Goal: Information Seeking & Learning: Learn about a topic

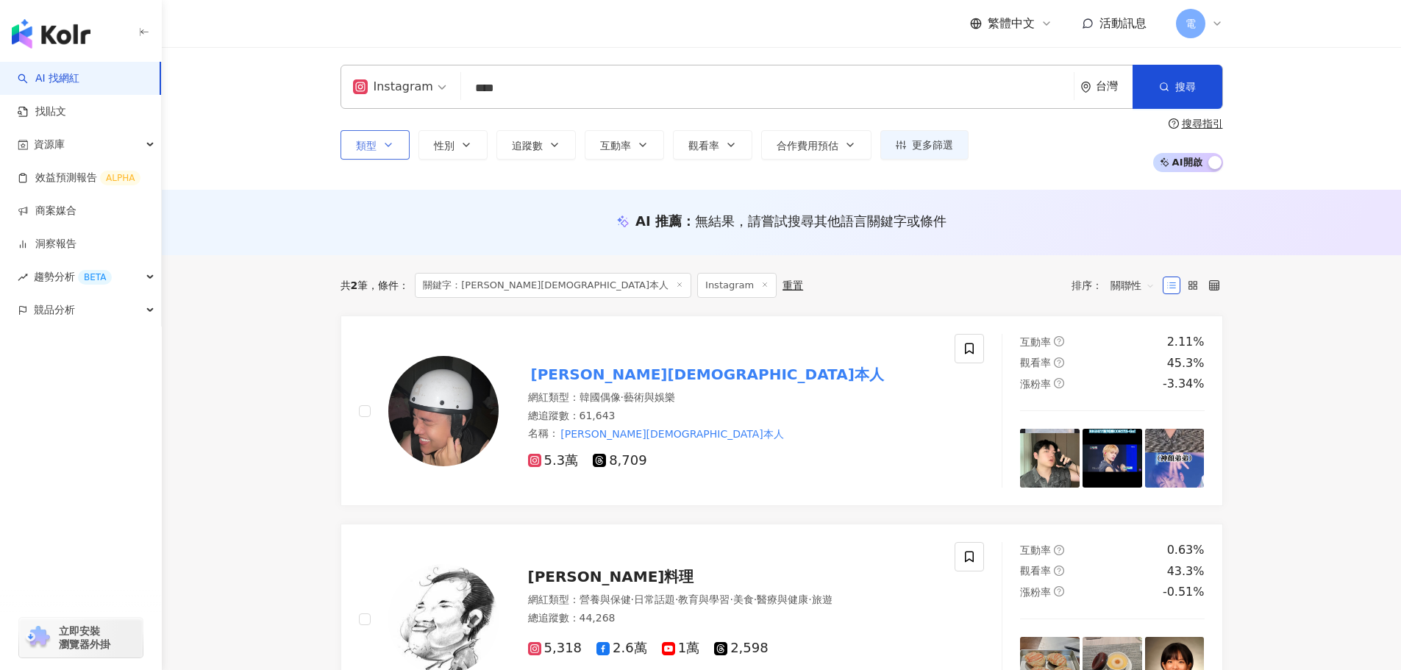
click at [349, 144] on button "類型" at bounding box center [375, 144] width 69 height 29
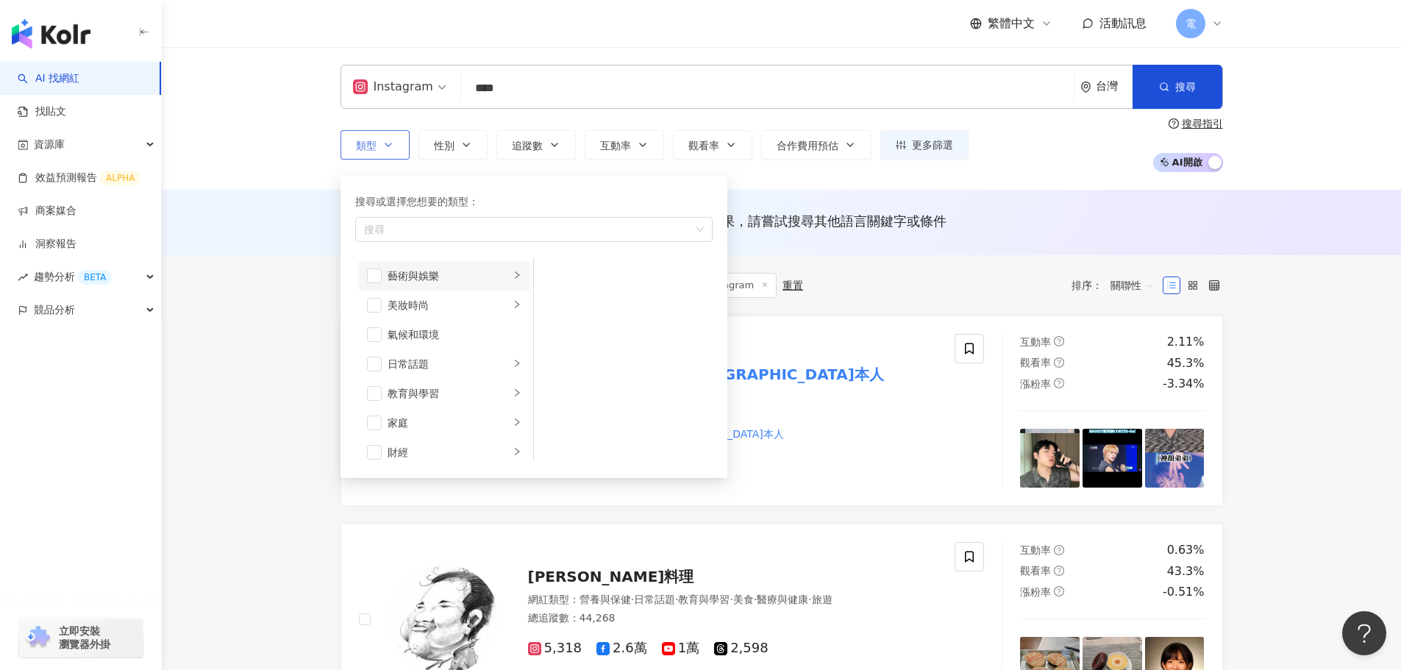
click at [495, 275] on div "藝術與娛樂" at bounding box center [449, 276] width 122 height 16
drag, startPoint x: 14, startPoint y: 10, endPoint x: 35, endPoint y: 29, distance: 28.1
click at [19, 15] on div "button" at bounding box center [81, 31] width 162 height 62
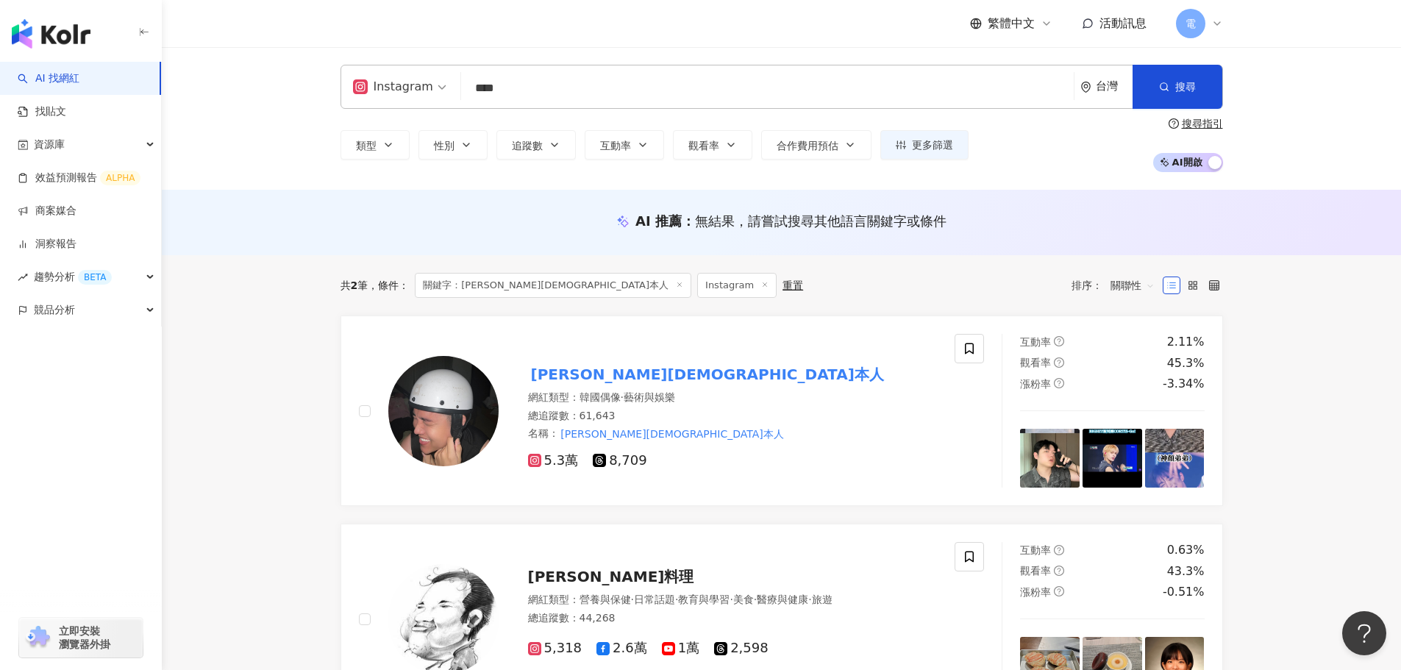
click at [35, 29] on img "button" at bounding box center [51, 33] width 79 height 29
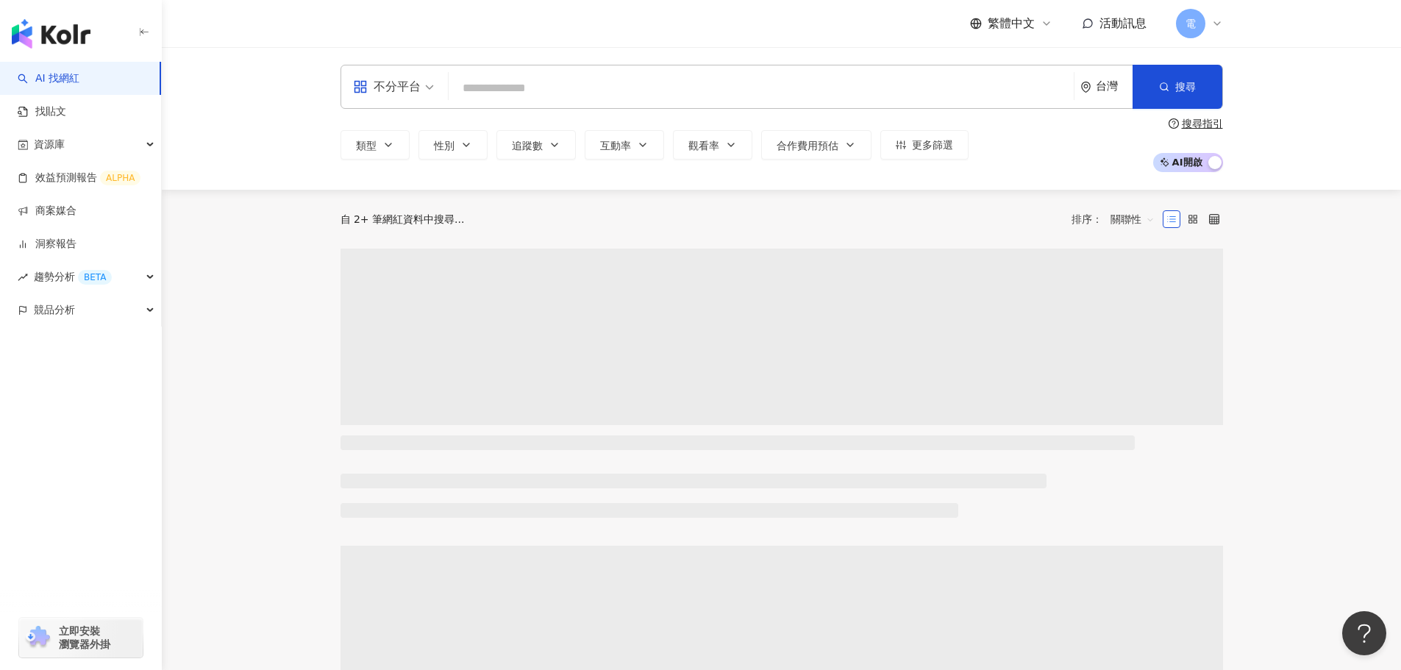
click at [416, 99] on span at bounding box center [393, 86] width 81 height 43
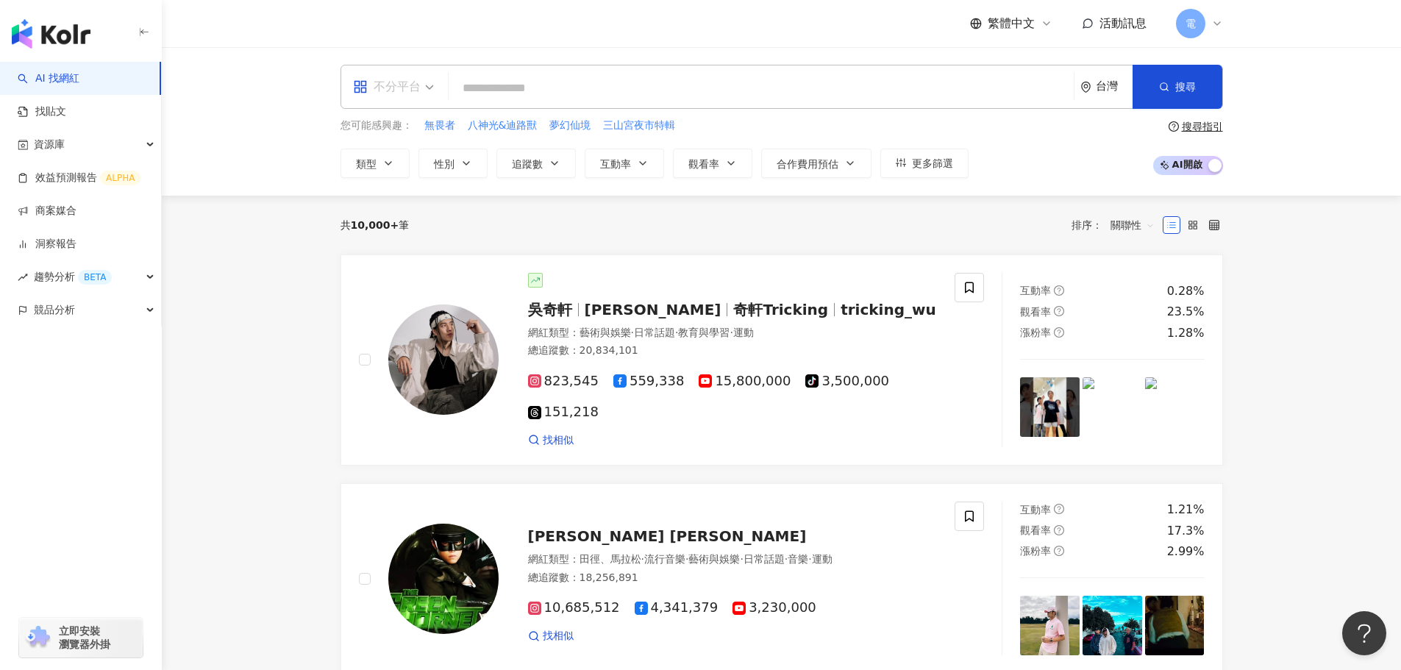
click at [432, 91] on span "不分平台" at bounding box center [393, 87] width 81 height 24
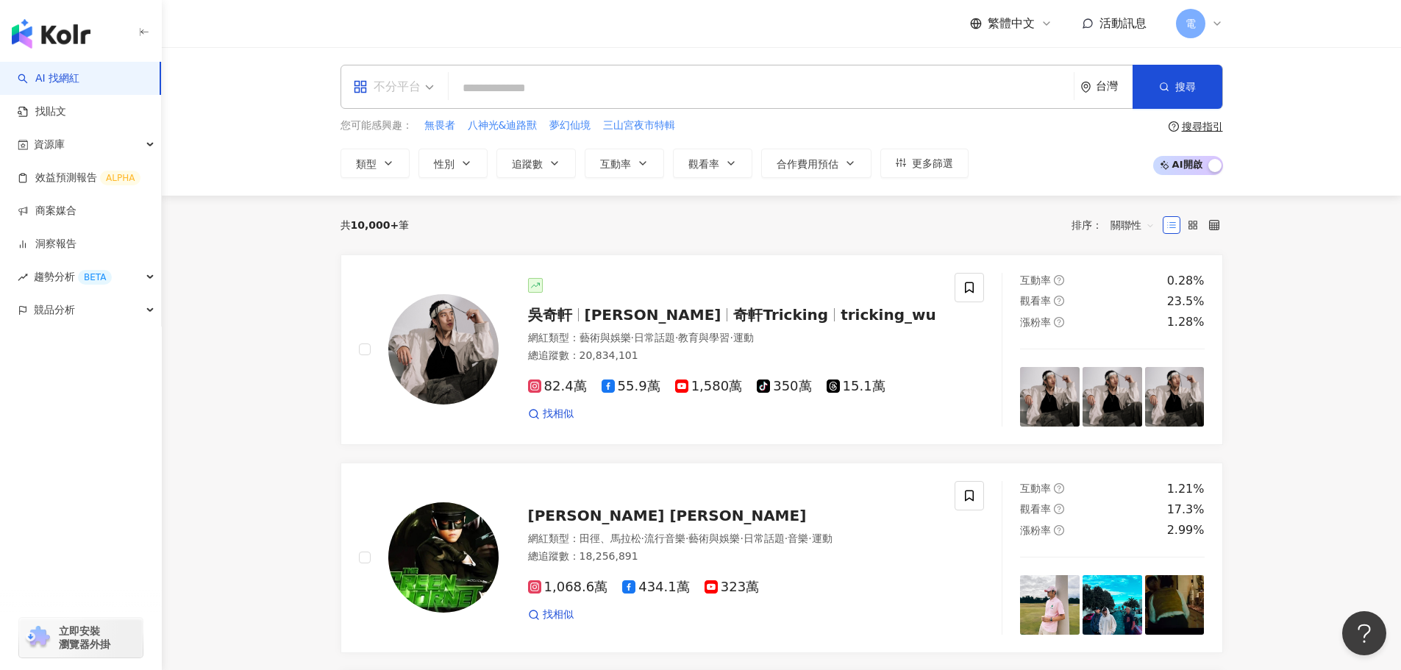
click at [401, 87] on div "不分平台" at bounding box center [387, 87] width 68 height 24
click at [396, 153] on div "Instagram" at bounding box center [398, 155] width 83 height 18
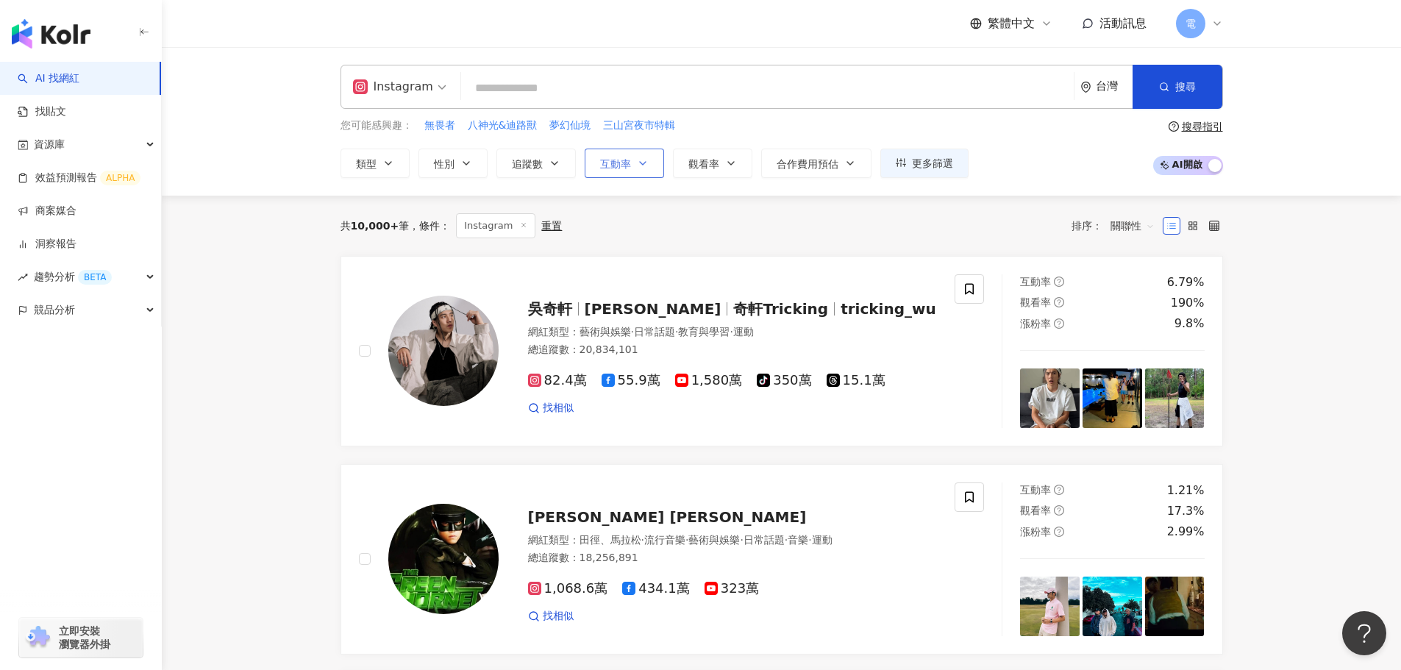
click at [597, 156] on button "互動率" at bounding box center [624, 163] width 79 height 29
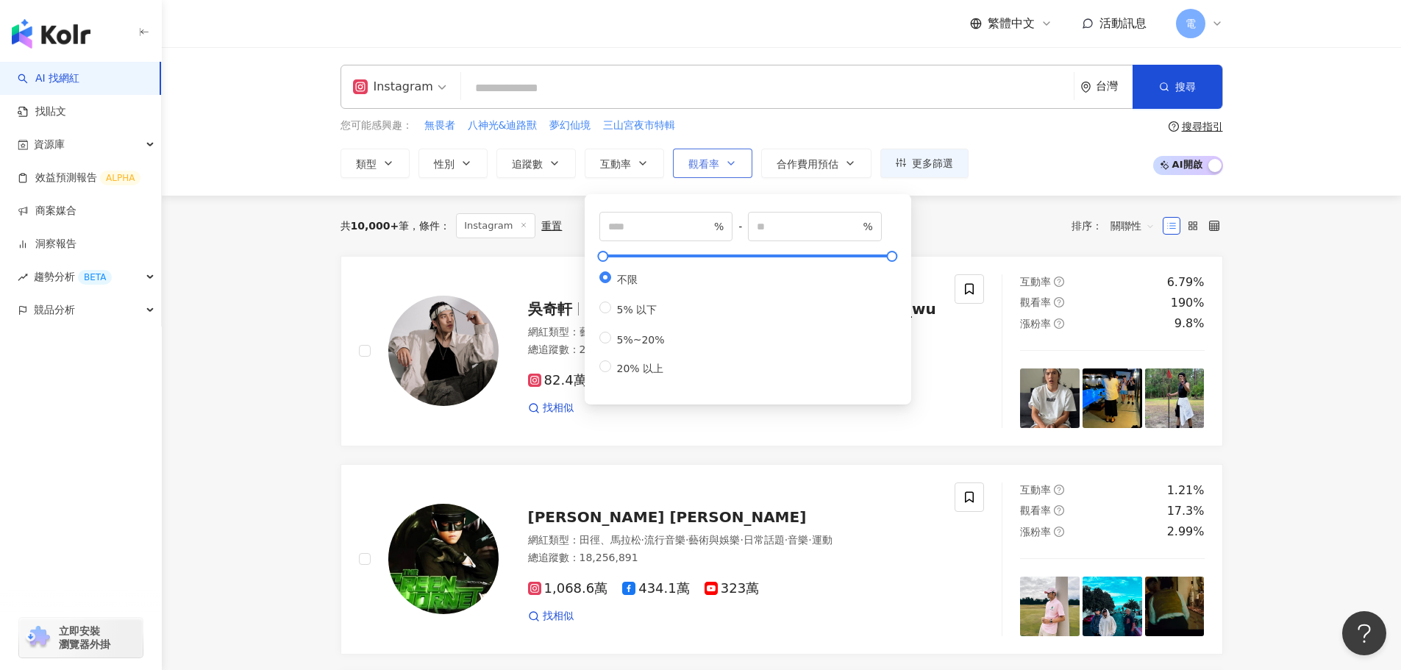
click at [707, 168] on span "觀看率" at bounding box center [704, 164] width 31 height 12
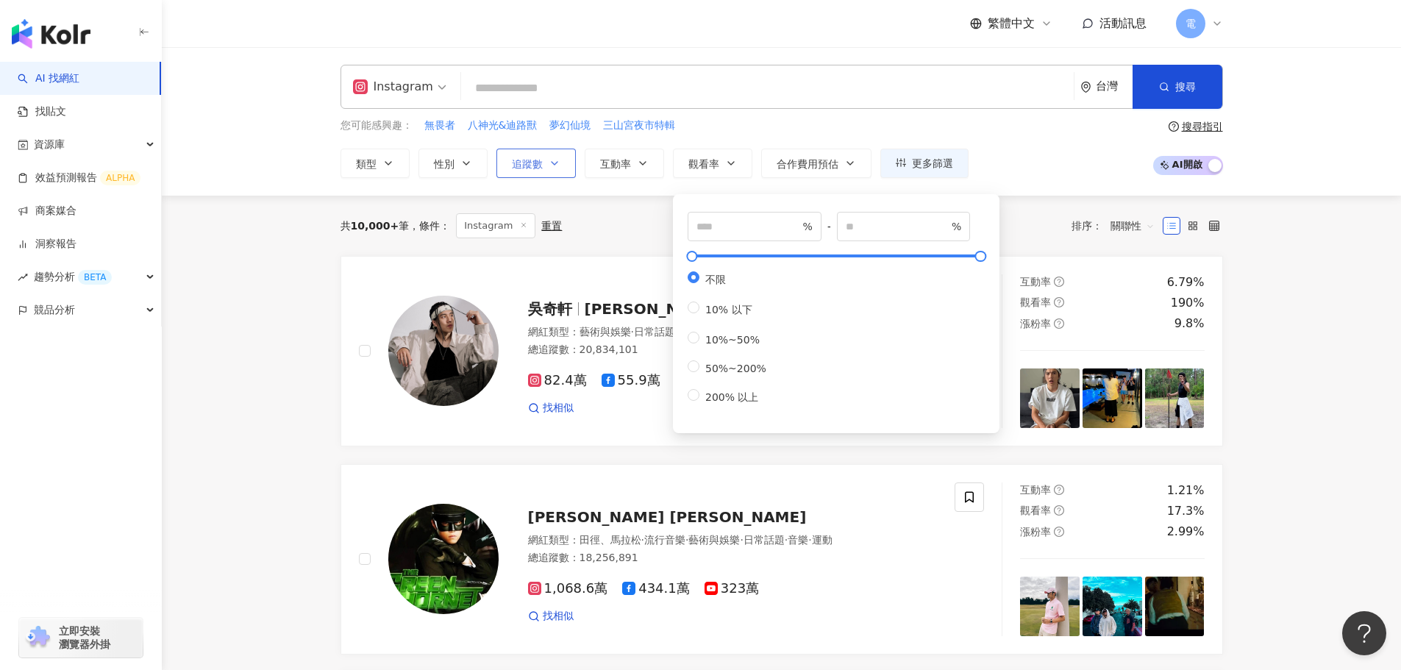
click at [544, 153] on button "追蹤數" at bounding box center [536, 163] width 79 height 29
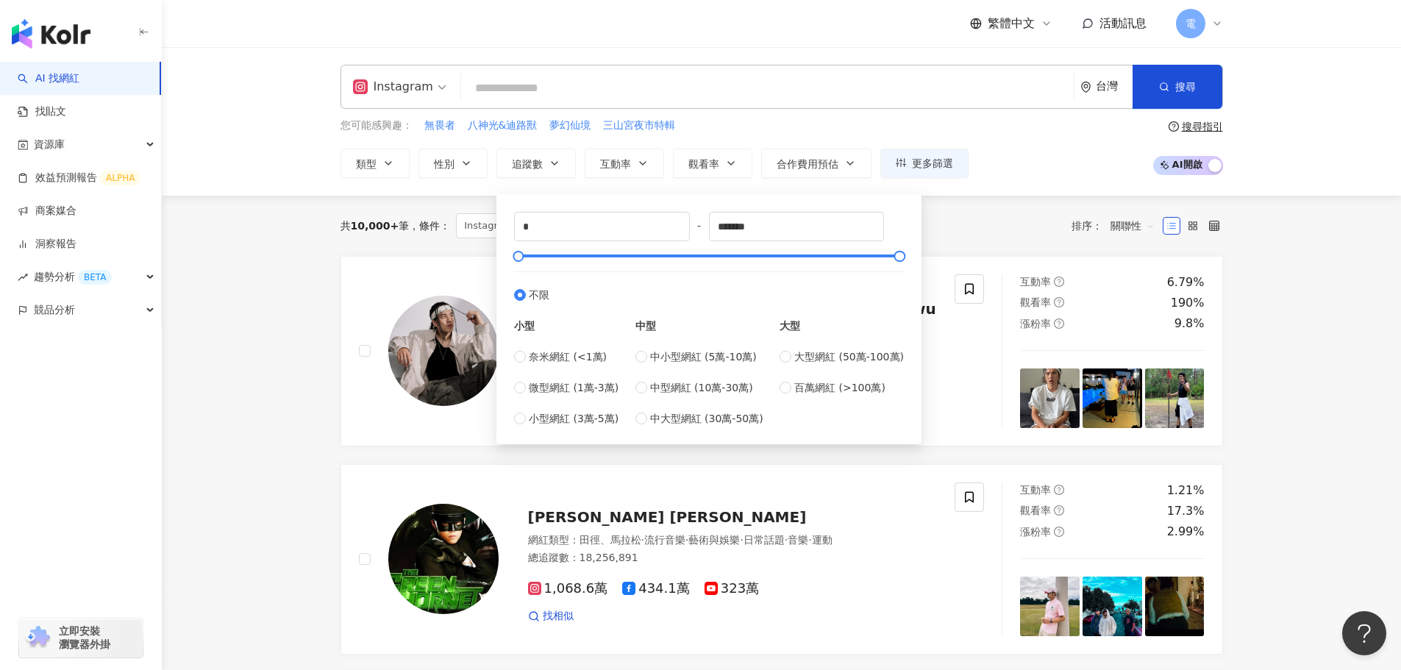
click at [561, 188] on div "* - ******* 不限 小型 奈米網紅 (<1萬) 微型網紅 (1萬-3萬) 小型網紅 (3萬-5萬) 中型 中小型網紅 (5萬-10萬) 中型網紅 (…" at bounding box center [709, 315] width 425 height 257
click at [699, 374] on div "中小型網紅 (5萬-10萬) 中型網紅 (10萬-30萬) 中大型網紅 (30萬-50萬)" at bounding box center [699, 388] width 128 height 78
click at [699, 360] on span "中小型網紅 (5萬-10萬)" at bounding box center [703, 357] width 107 height 16
type input "*****"
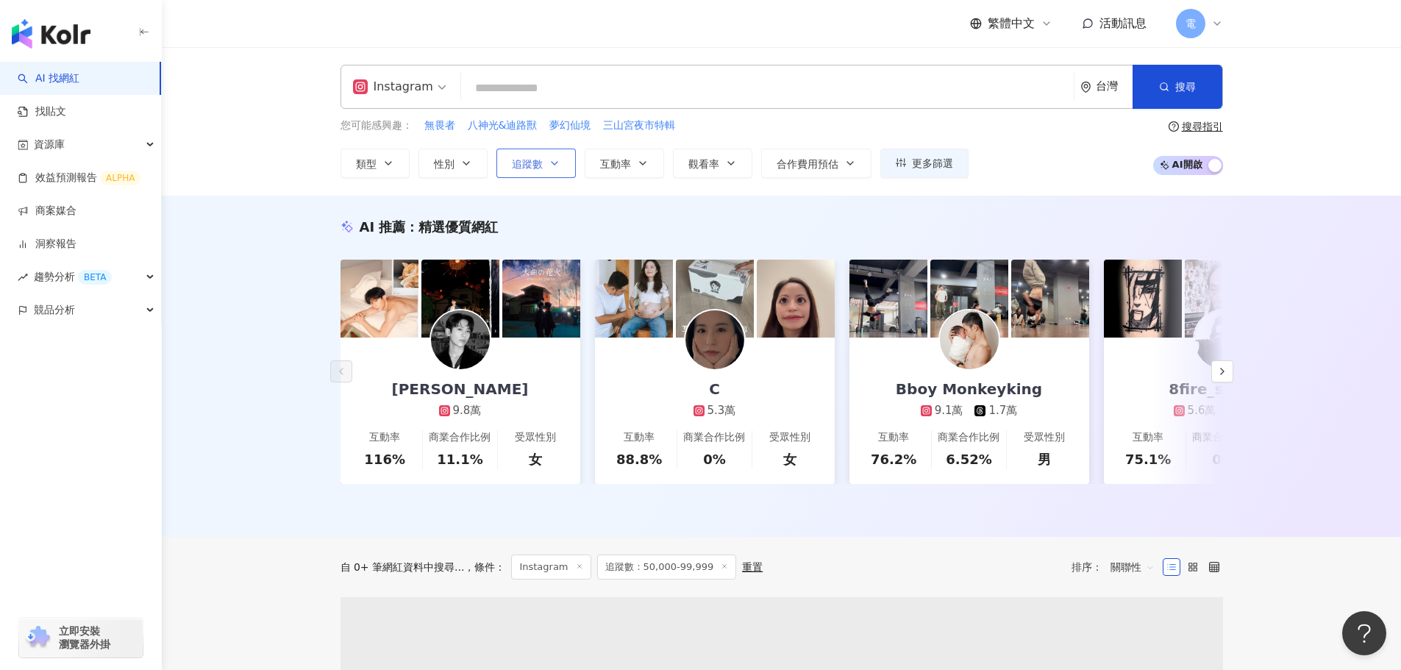
click at [561, 167] on button "追蹤數" at bounding box center [536, 163] width 79 height 29
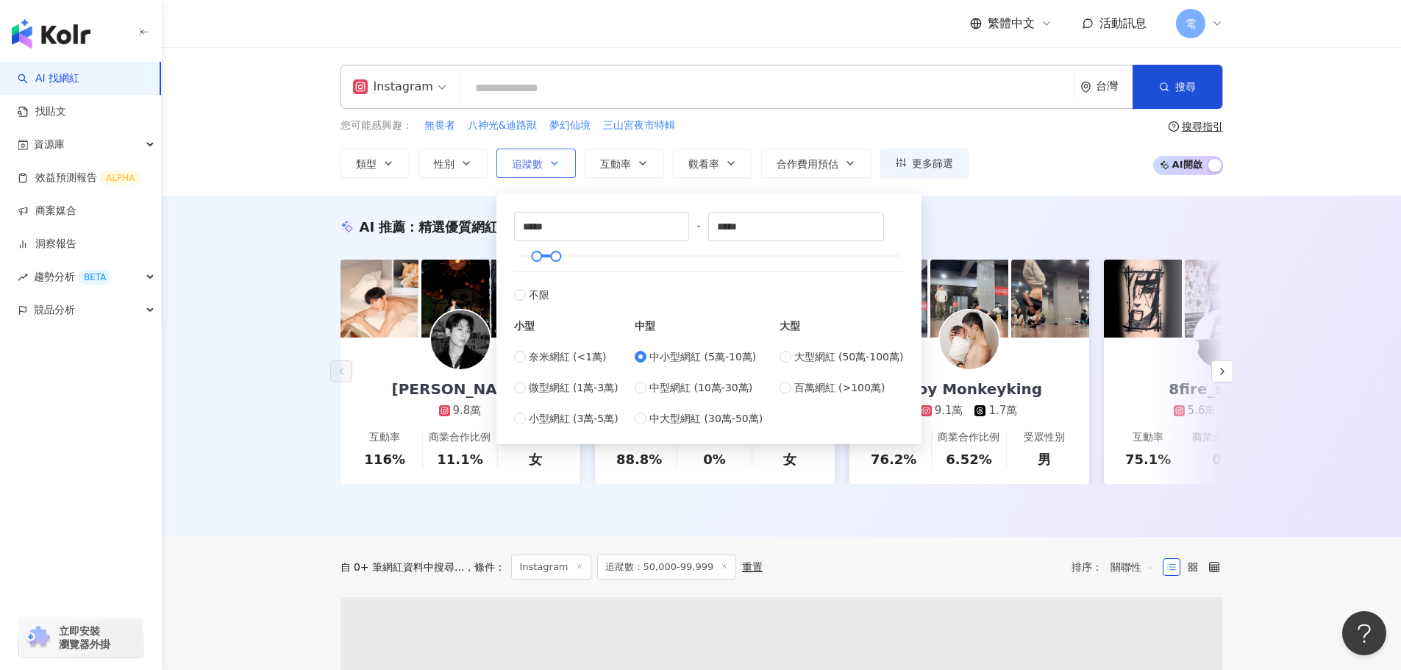
click at [561, 167] on button "追蹤數" at bounding box center [536, 163] width 79 height 29
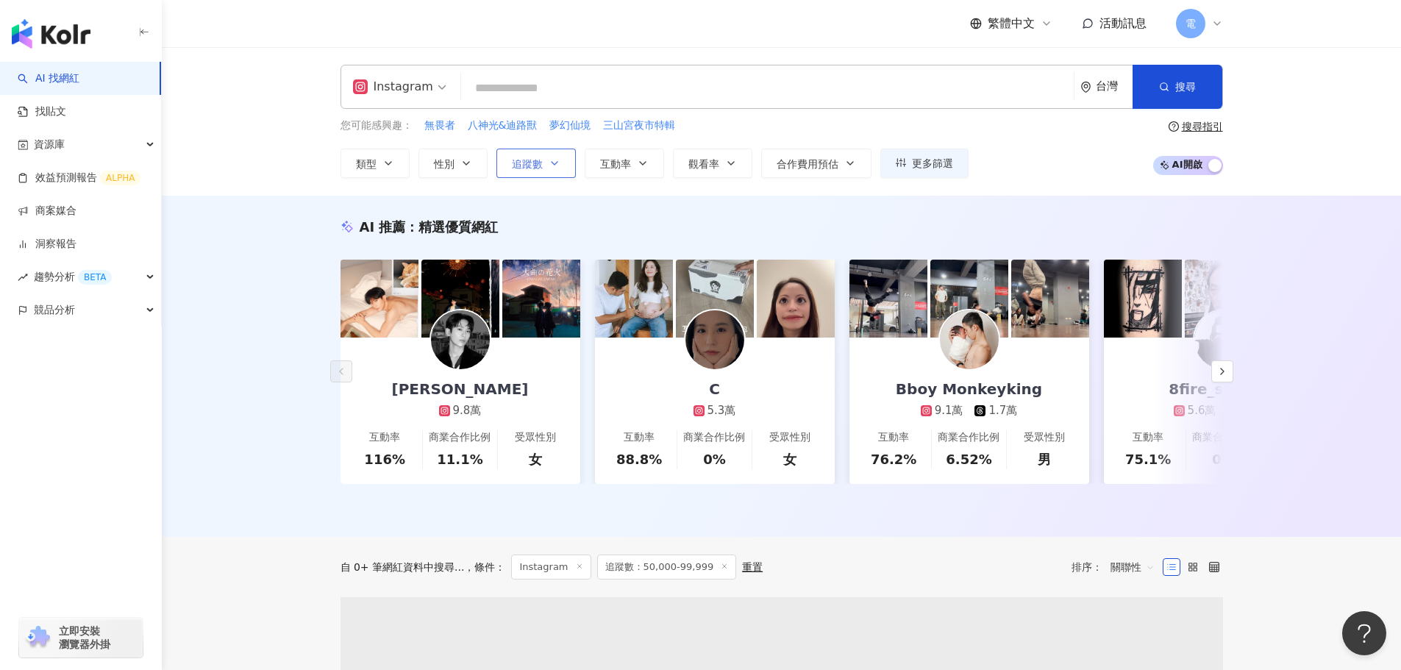
click at [558, 156] on button "追蹤數" at bounding box center [536, 163] width 79 height 29
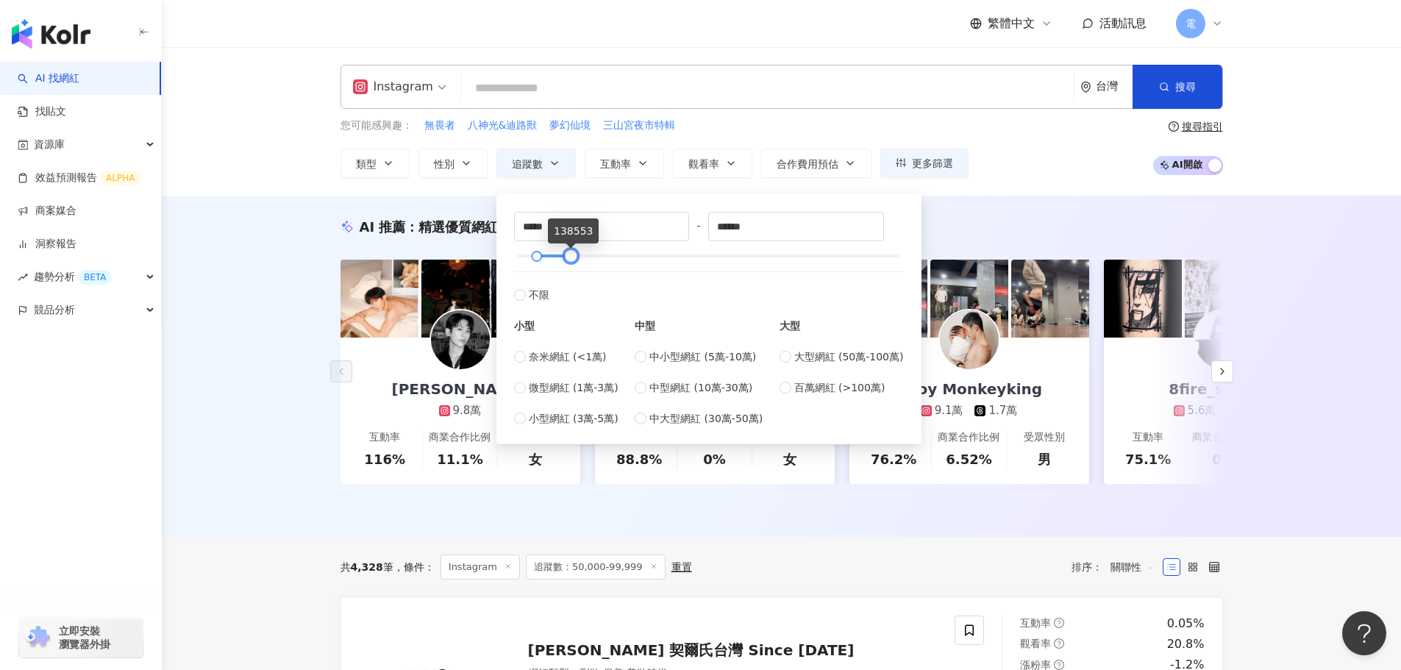
drag, startPoint x: 556, startPoint y: 260, endPoint x: 571, endPoint y: 250, distance: 18.0
click at [571, 252] on div at bounding box center [570, 256] width 8 height 8
drag, startPoint x: 729, startPoint y: 227, endPoint x: 768, endPoint y: 232, distance: 39.3
click at [768, 232] on input "******" at bounding box center [796, 227] width 174 height 28
type input "******"
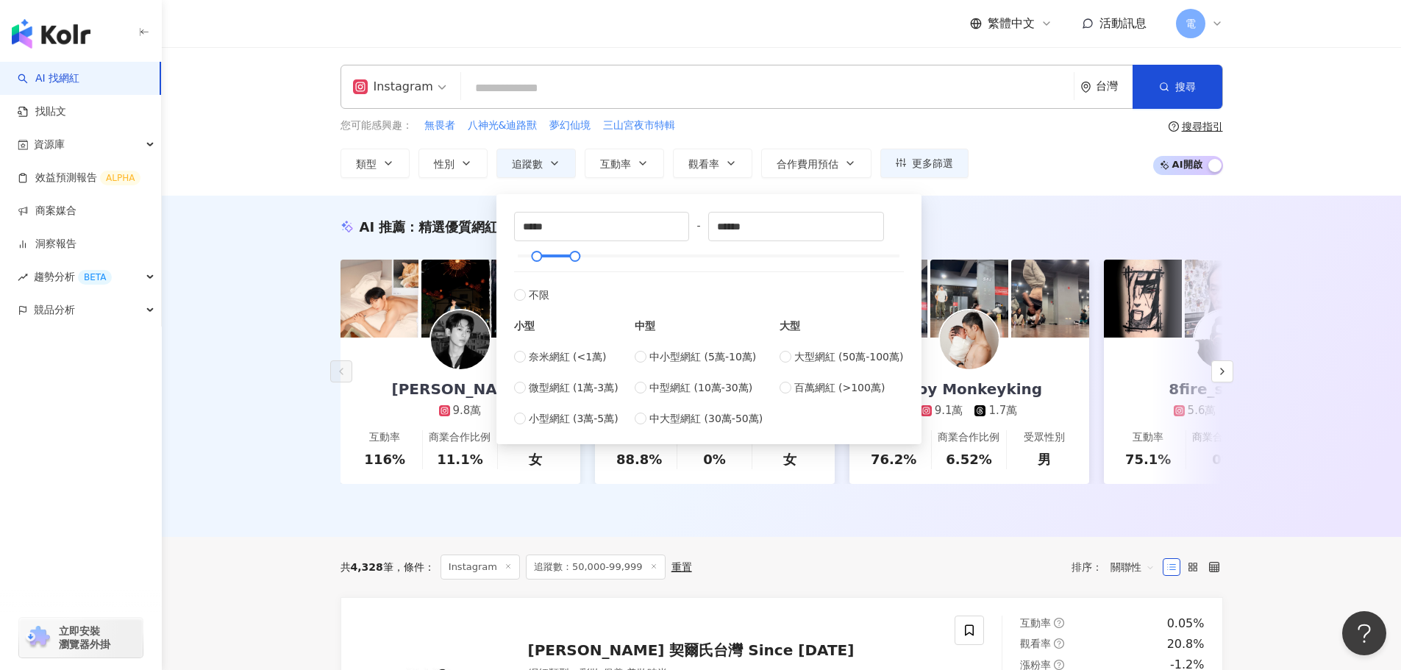
click at [277, 237] on div "AI 推薦 ： 精選優質網紅 Leiro Lai 9.8萬 互動率 116% 商業合作比例 11.1% 受眾性別 女 C 5.3萬 互動率 88.8% 商業合…" at bounding box center [781, 366] width 1239 height 341
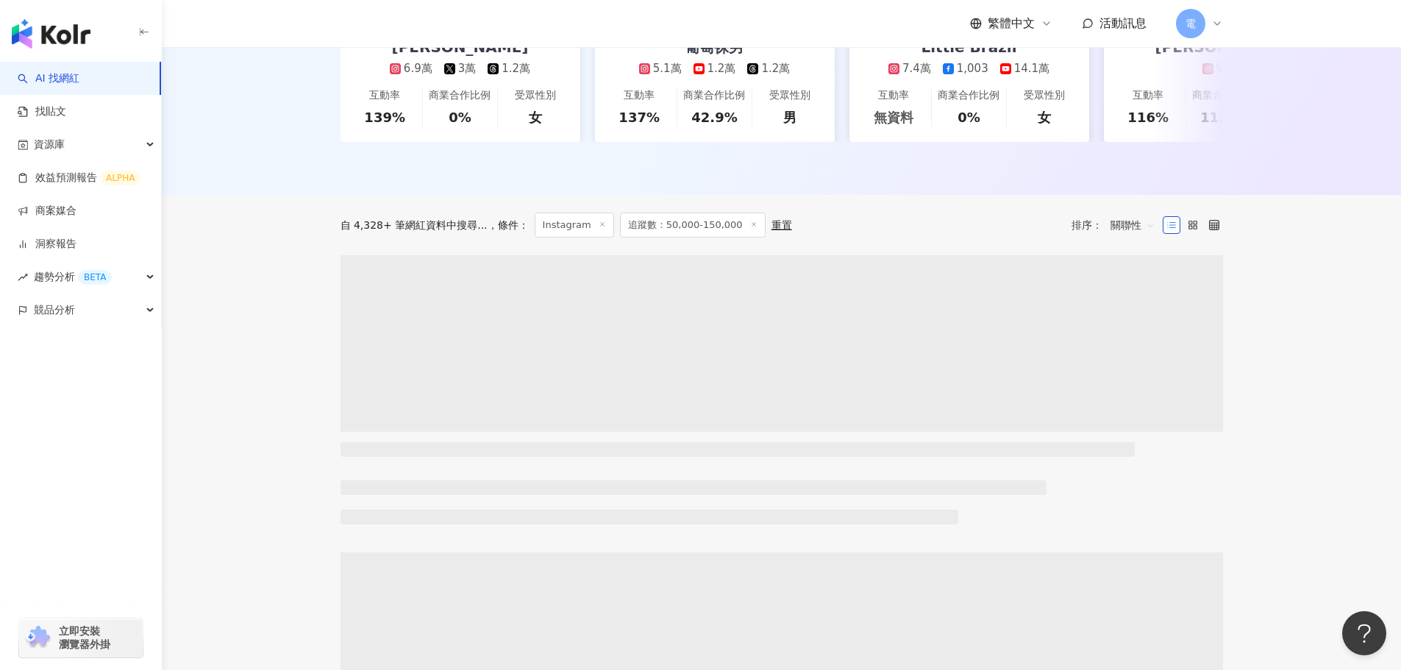
scroll to position [368, 0]
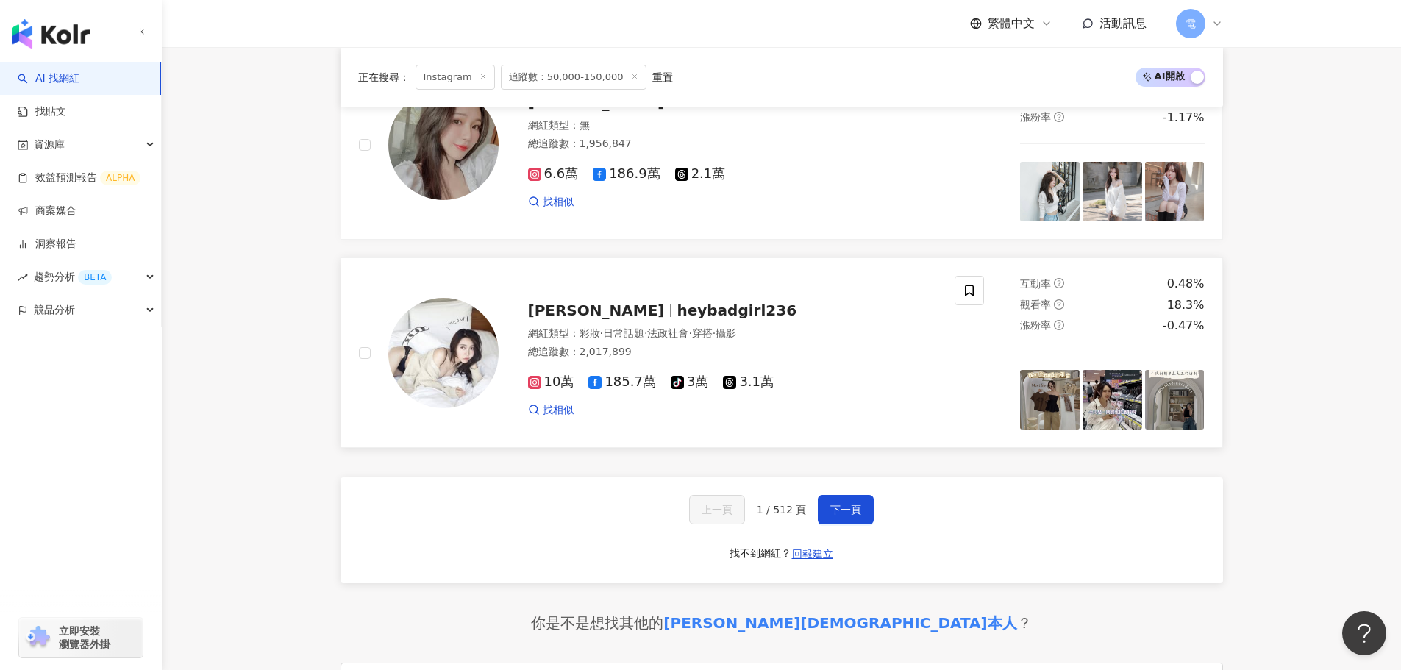
scroll to position [2722, 0]
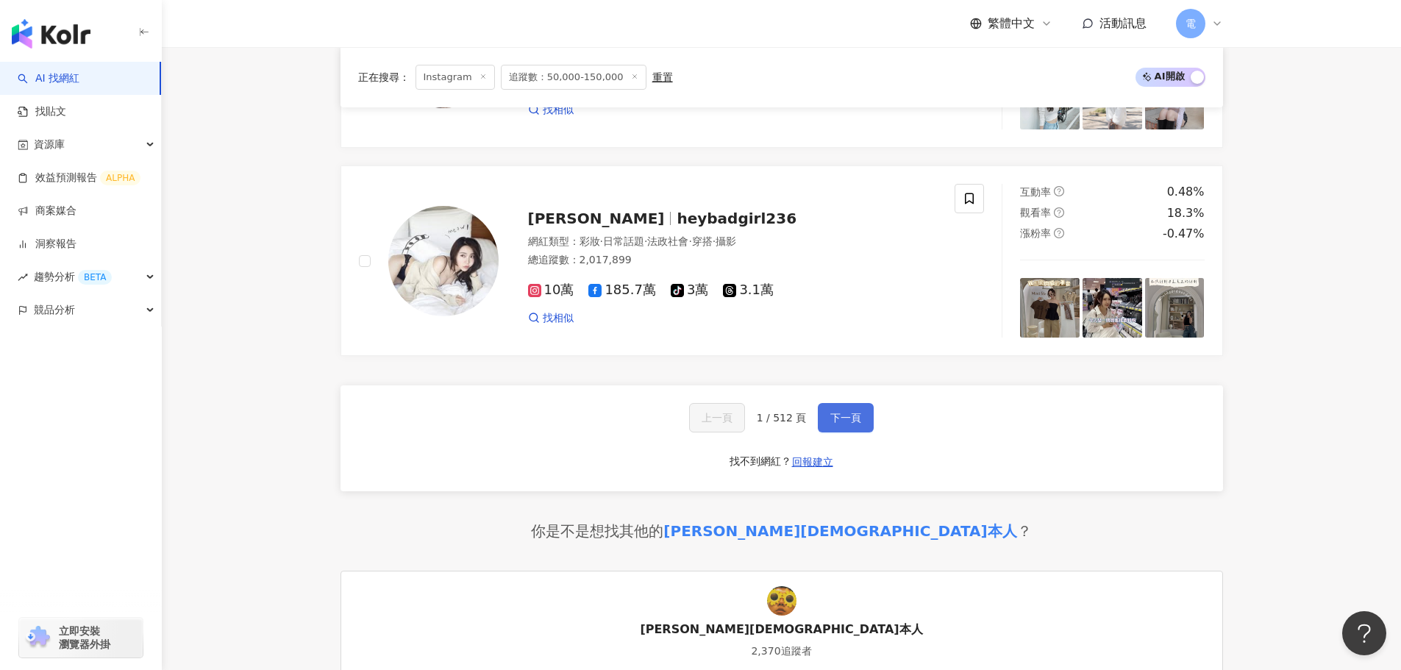
click at [856, 424] on button "下一頁" at bounding box center [846, 417] width 56 height 29
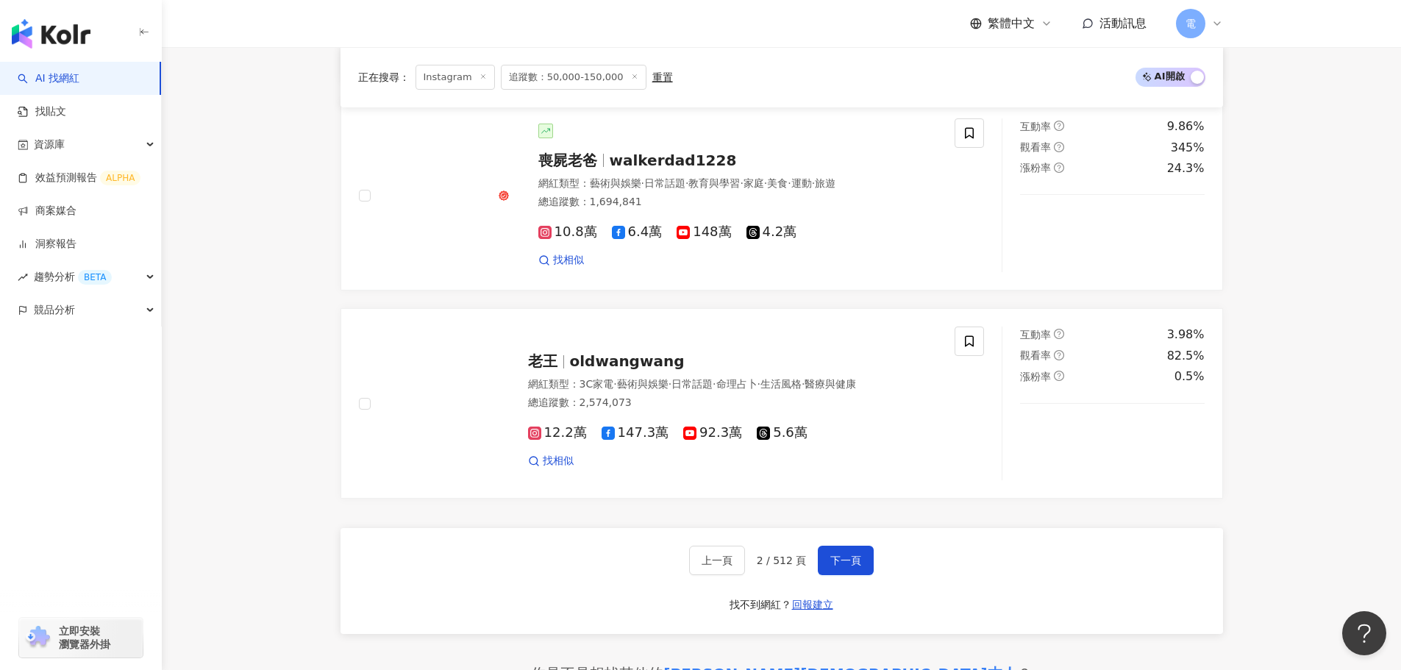
scroll to position [2730, 0]
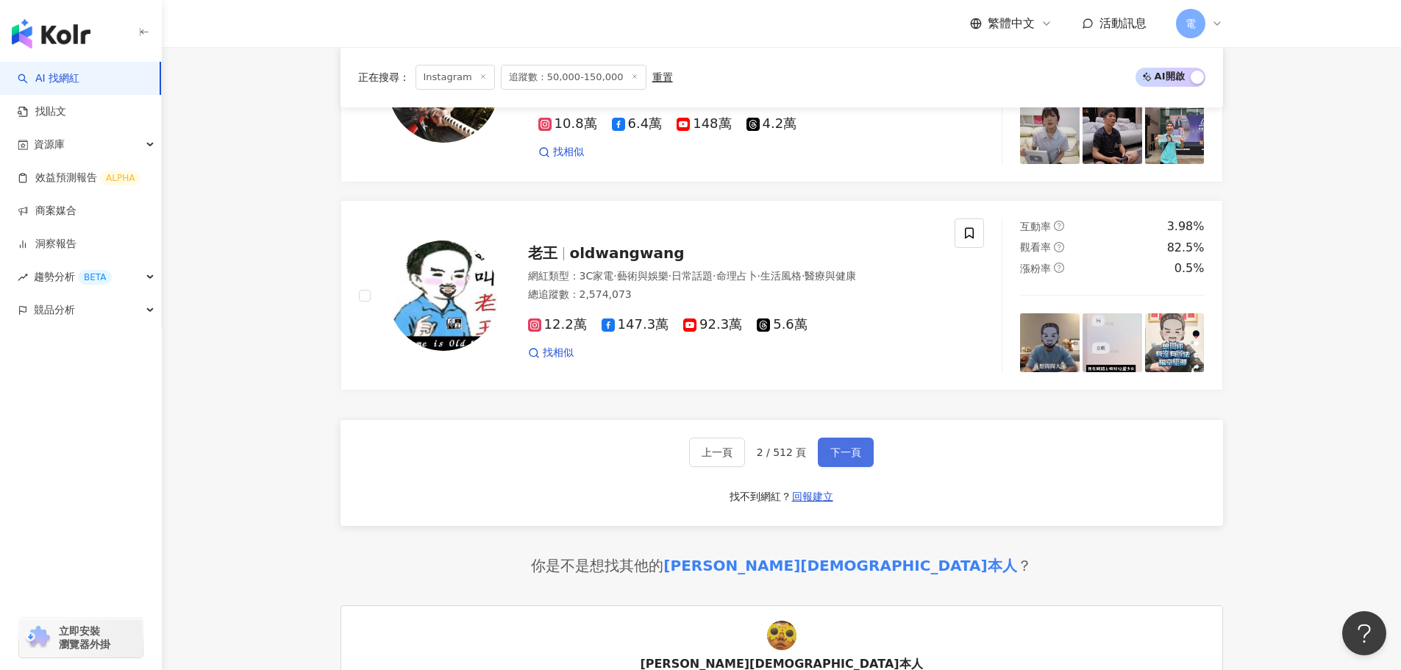
click at [842, 458] on span "下一頁" at bounding box center [845, 453] width 31 height 12
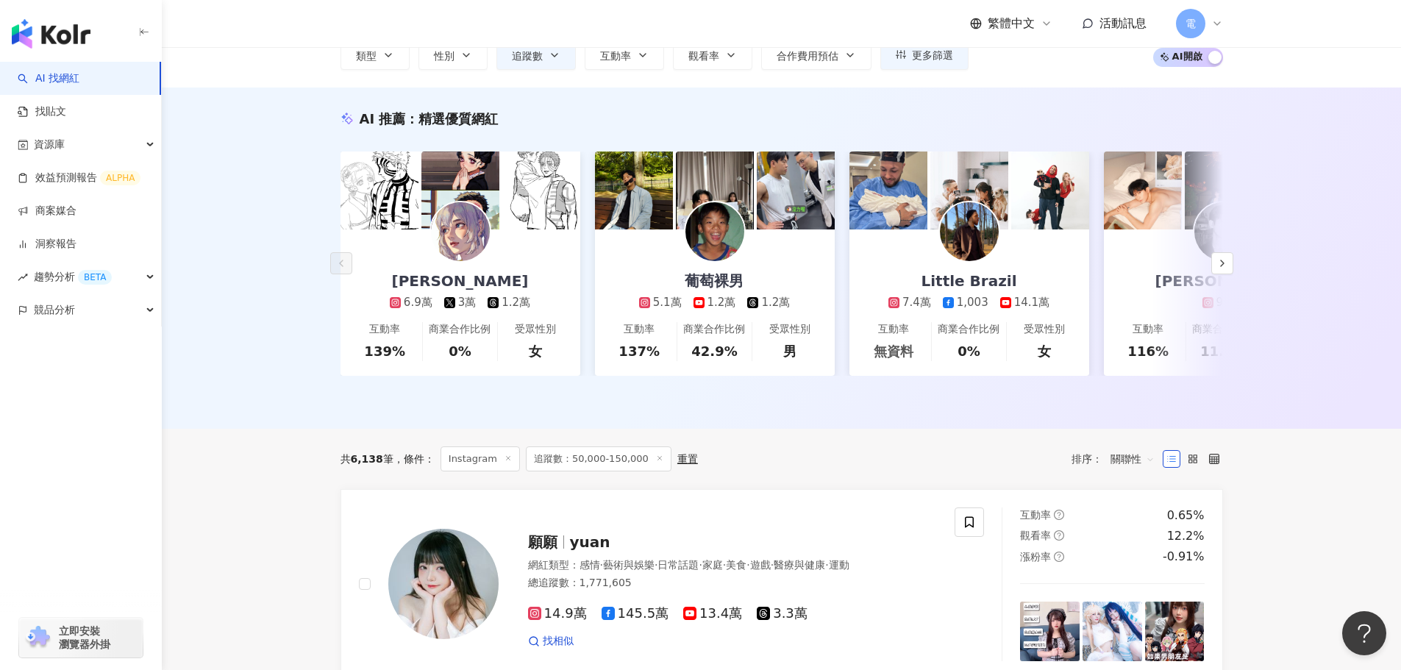
scroll to position [0, 0]
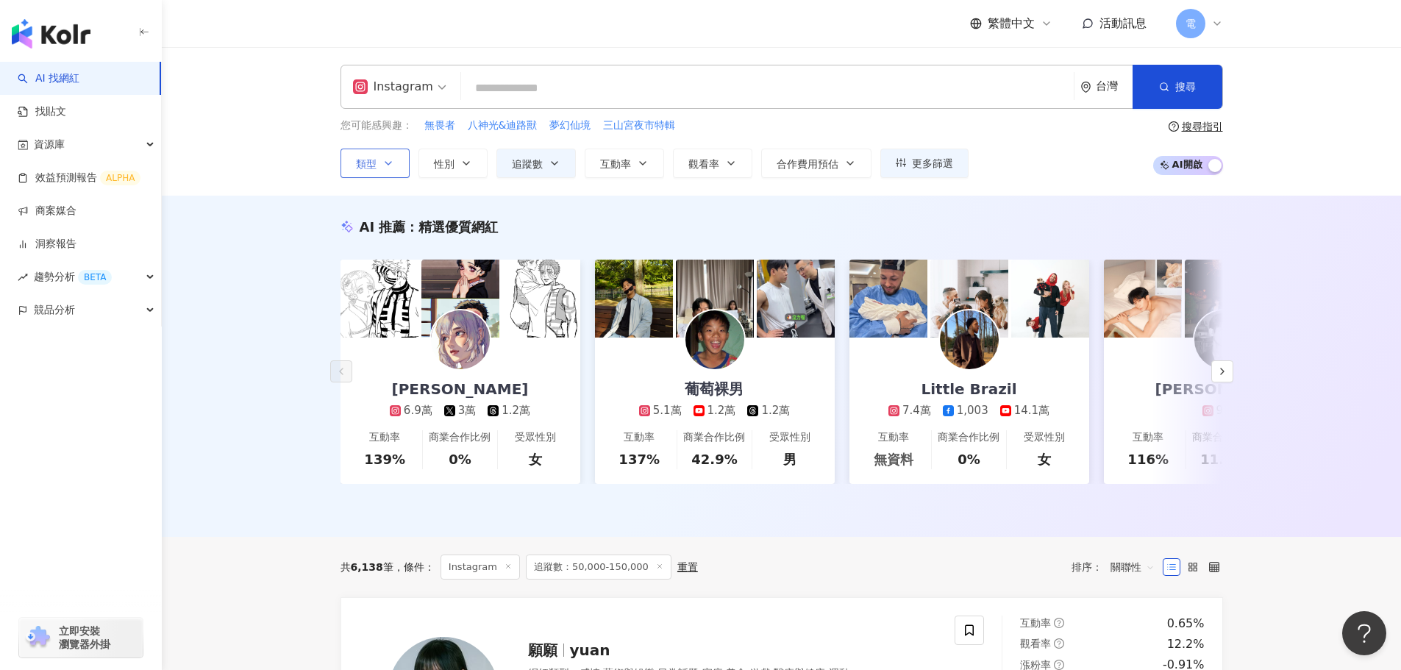
click at [390, 161] on icon "button" at bounding box center [389, 163] width 12 height 12
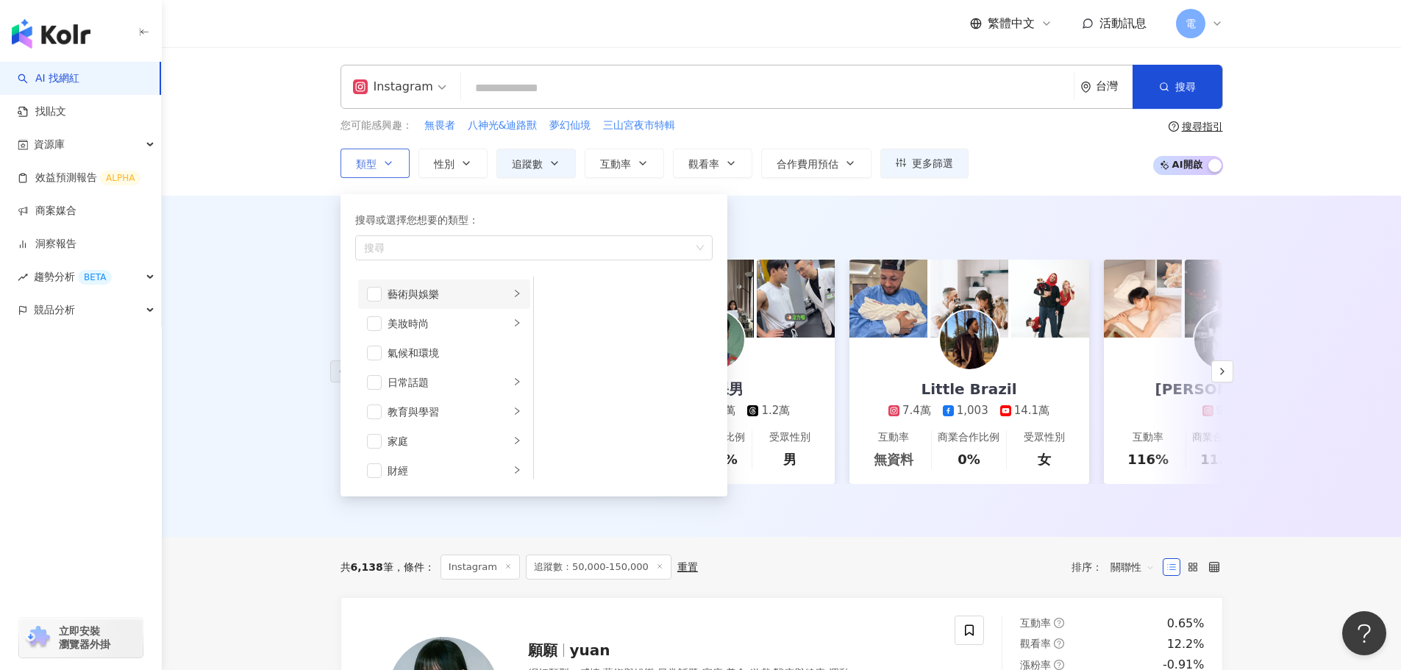
click at [477, 297] on div "藝術與娛樂" at bounding box center [449, 294] width 122 height 16
click at [582, 324] on div "音樂" at bounding box center [633, 324] width 135 height 16
click at [444, 337] on li "美妝時尚" at bounding box center [444, 323] width 172 height 29
click at [494, 347] on div "氣候和環境" at bounding box center [455, 353] width 134 height 16
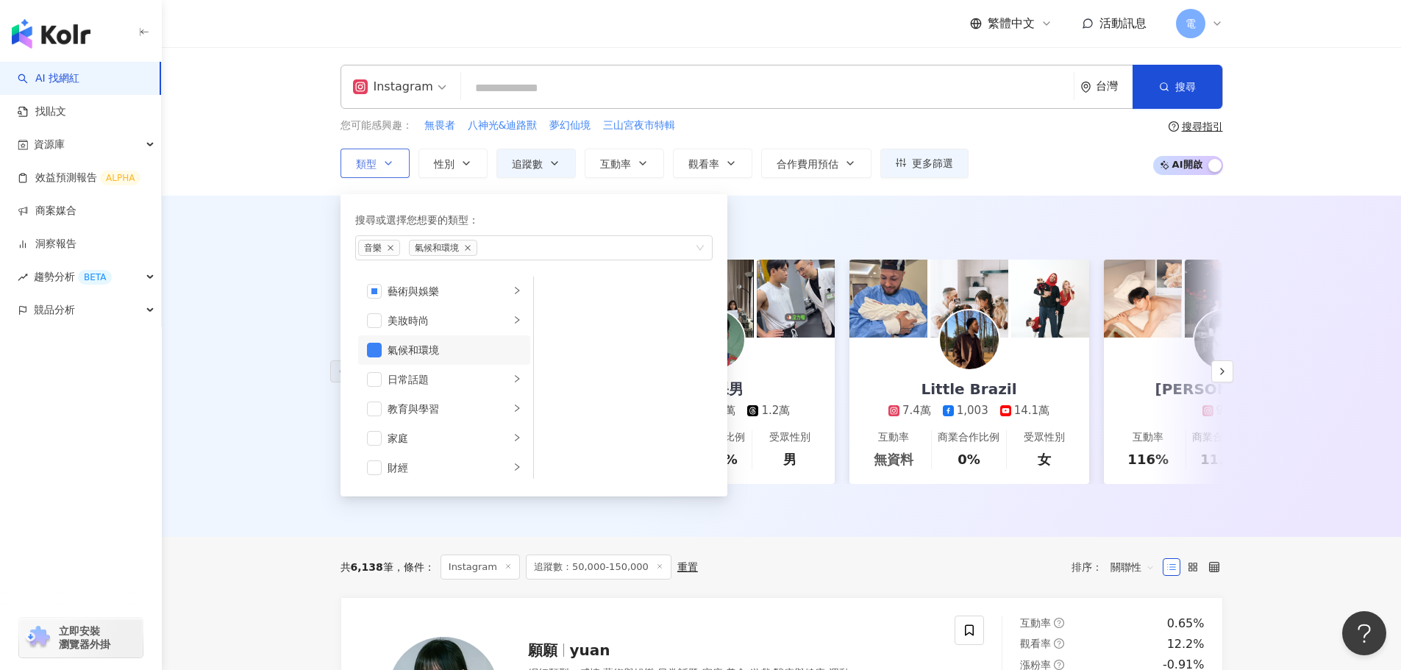
scroll to position [0, 0]
click at [480, 355] on div "氣候和環境" at bounding box center [455, 353] width 134 height 16
click at [485, 379] on div "日常話題" at bounding box center [449, 382] width 122 height 16
click at [488, 349] on li "教育與學習" at bounding box center [444, 338] width 172 height 29
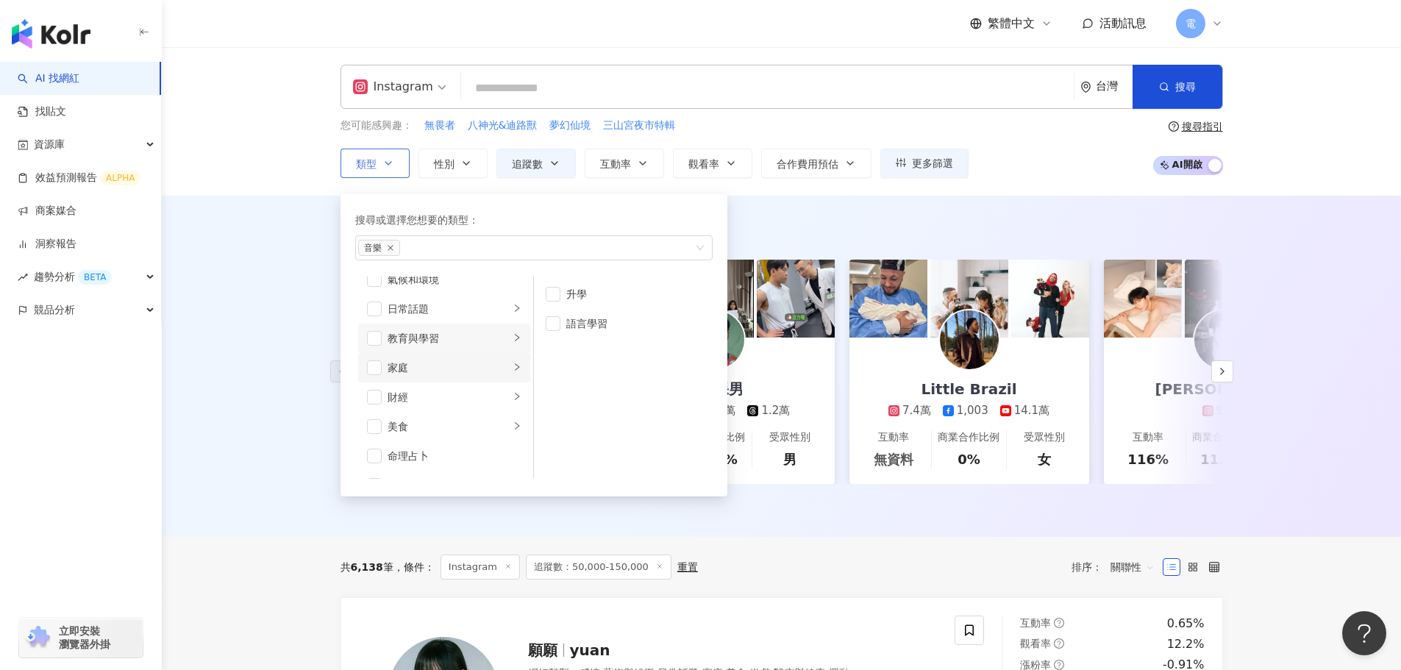
click at [487, 363] on div "家庭" at bounding box center [449, 368] width 122 height 16
click at [490, 390] on div "財經" at bounding box center [449, 397] width 122 height 16
click at [475, 357] on div "美食" at bounding box center [449, 353] width 122 height 16
click at [478, 380] on div "命理占卜" at bounding box center [455, 382] width 134 height 16
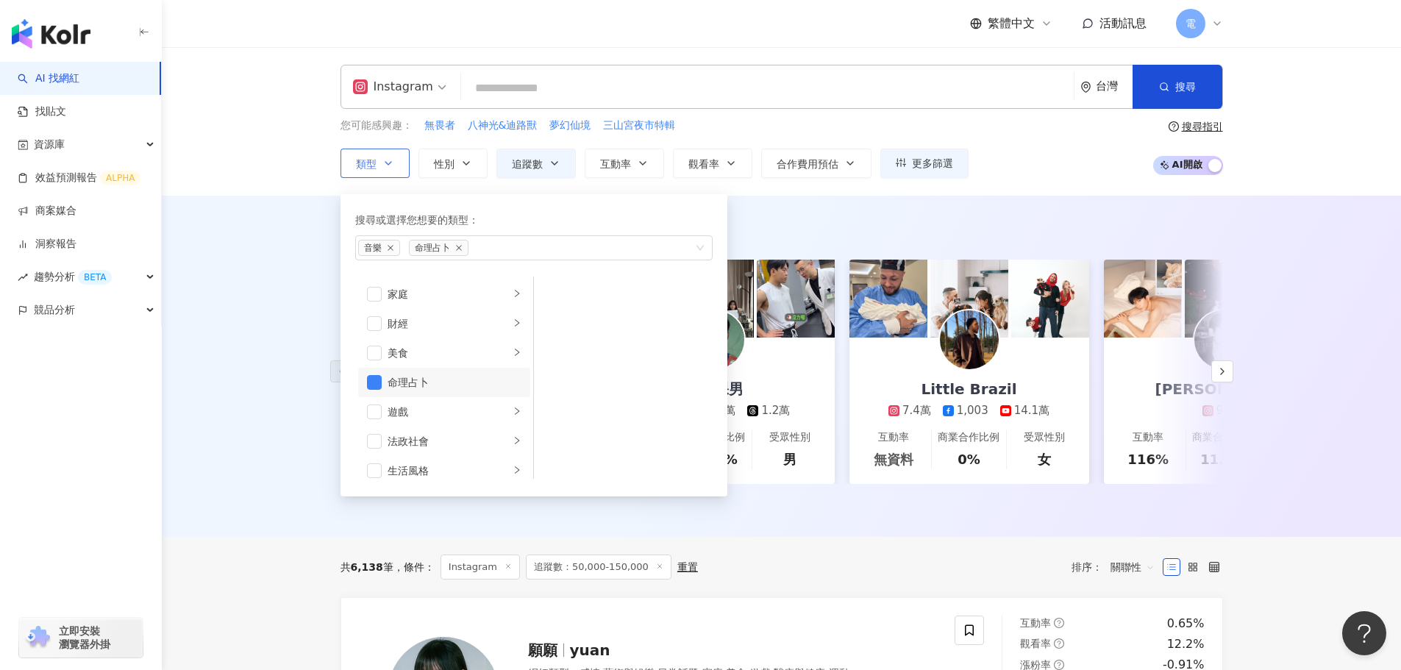
click at [478, 380] on div "命理占卜" at bounding box center [455, 382] width 134 height 16
click at [495, 402] on li "遊戲" at bounding box center [444, 411] width 172 height 29
click at [488, 369] on div "法政社會" at bounding box center [449, 368] width 122 height 16
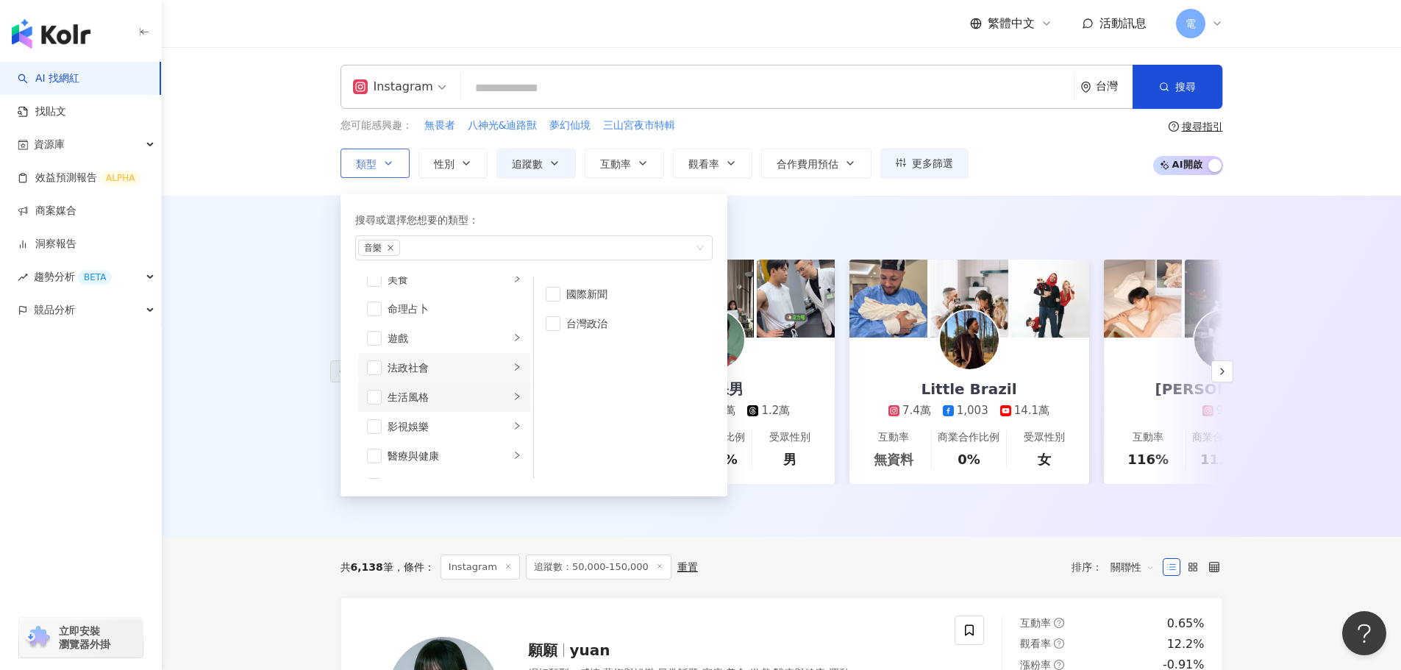
click at [488, 389] on div "生活風格" at bounding box center [449, 397] width 122 height 16
click at [476, 429] on div "影視娛樂" at bounding box center [449, 427] width 122 height 16
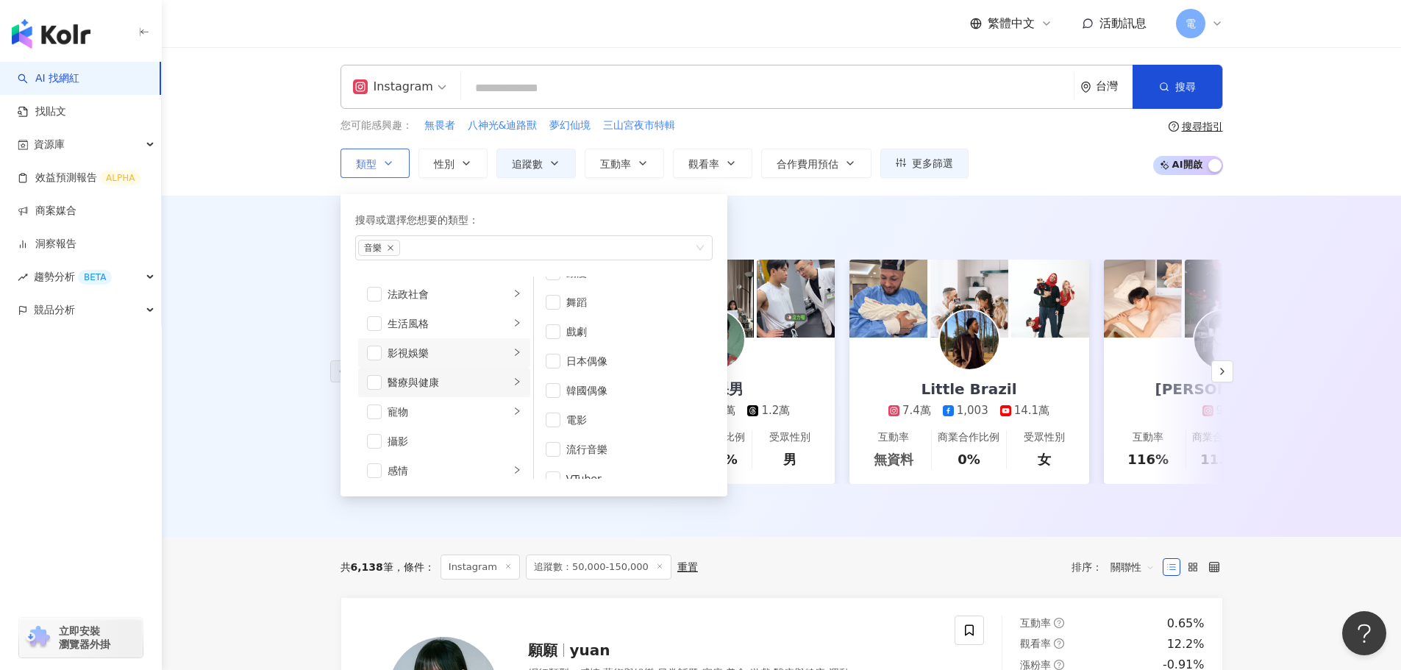
scroll to position [39, 0]
click at [376, 361] on li "影視娛樂" at bounding box center [444, 352] width 172 height 29
click at [376, 355] on span "button" at bounding box center [374, 353] width 15 height 15
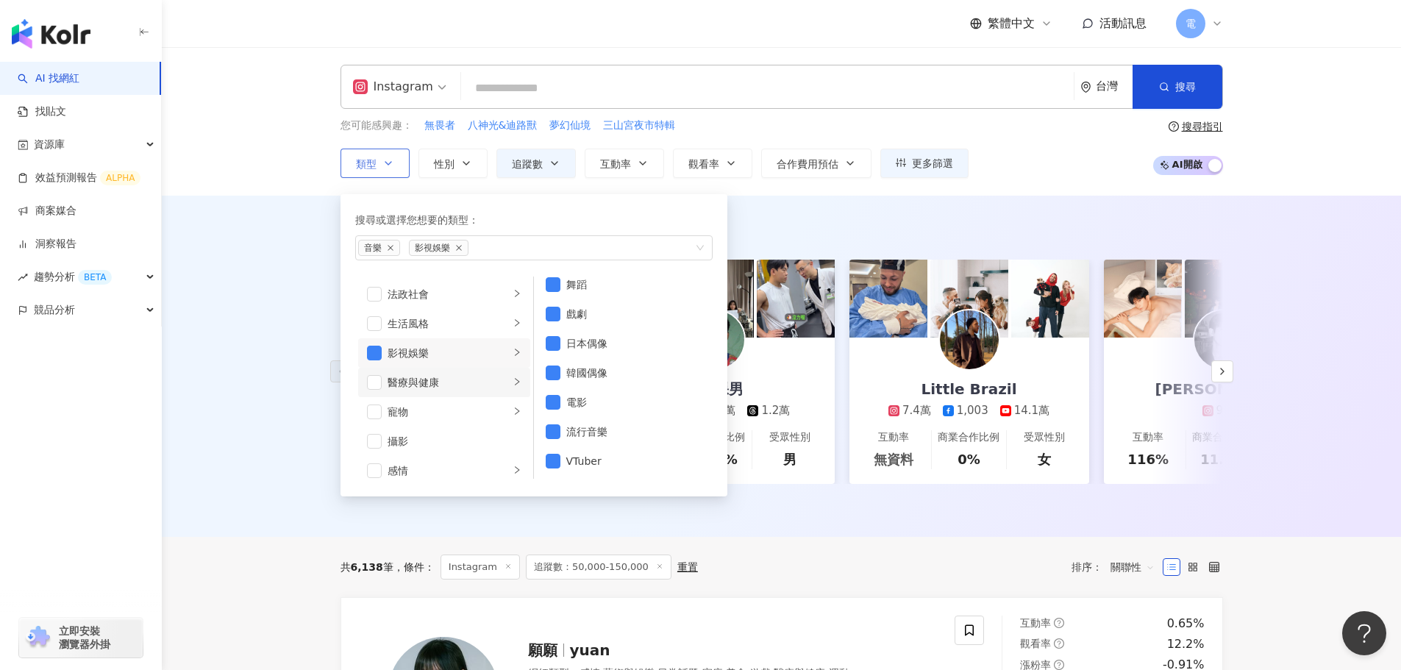
click at [454, 393] on li "醫療與健康" at bounding box center [444, 382] width 172 height 29
click at [450, 409] on div "寵物" at bounding box center [449, 412] width 122 height 16
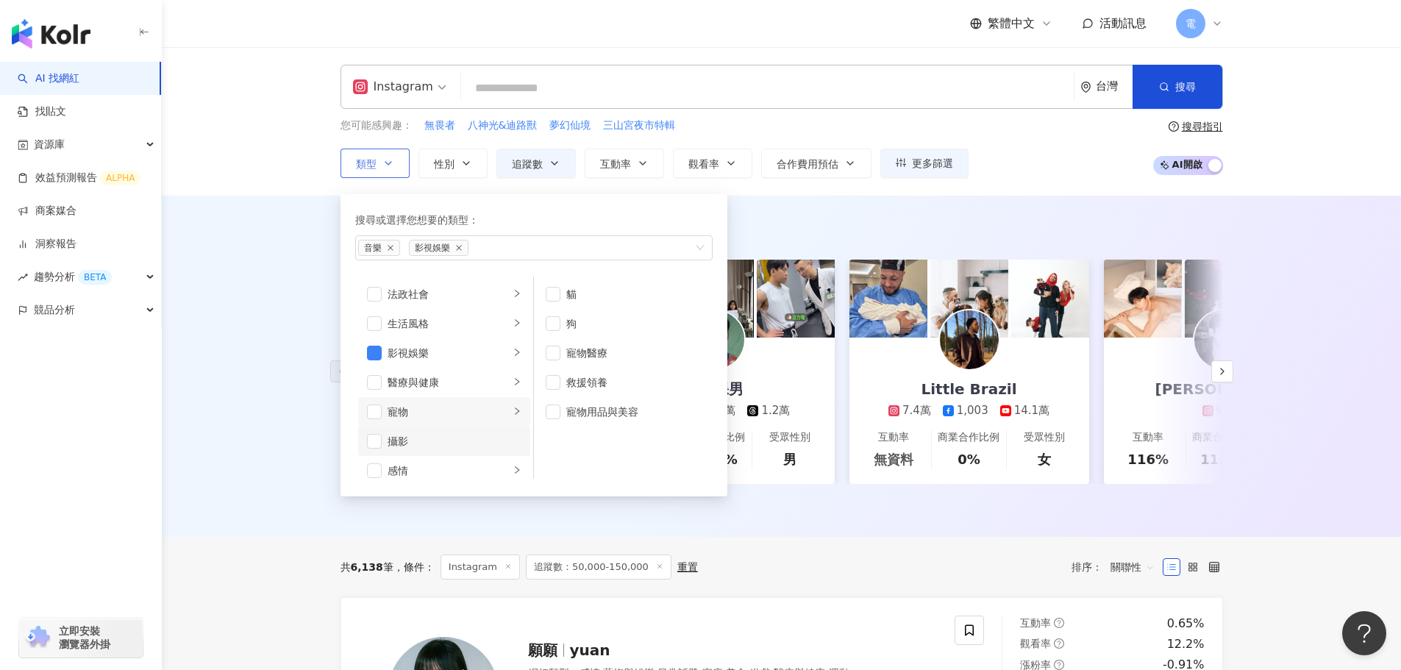
click at [432, 432] on li "攝影" at bounding box center [444, 441] width 172 height 29
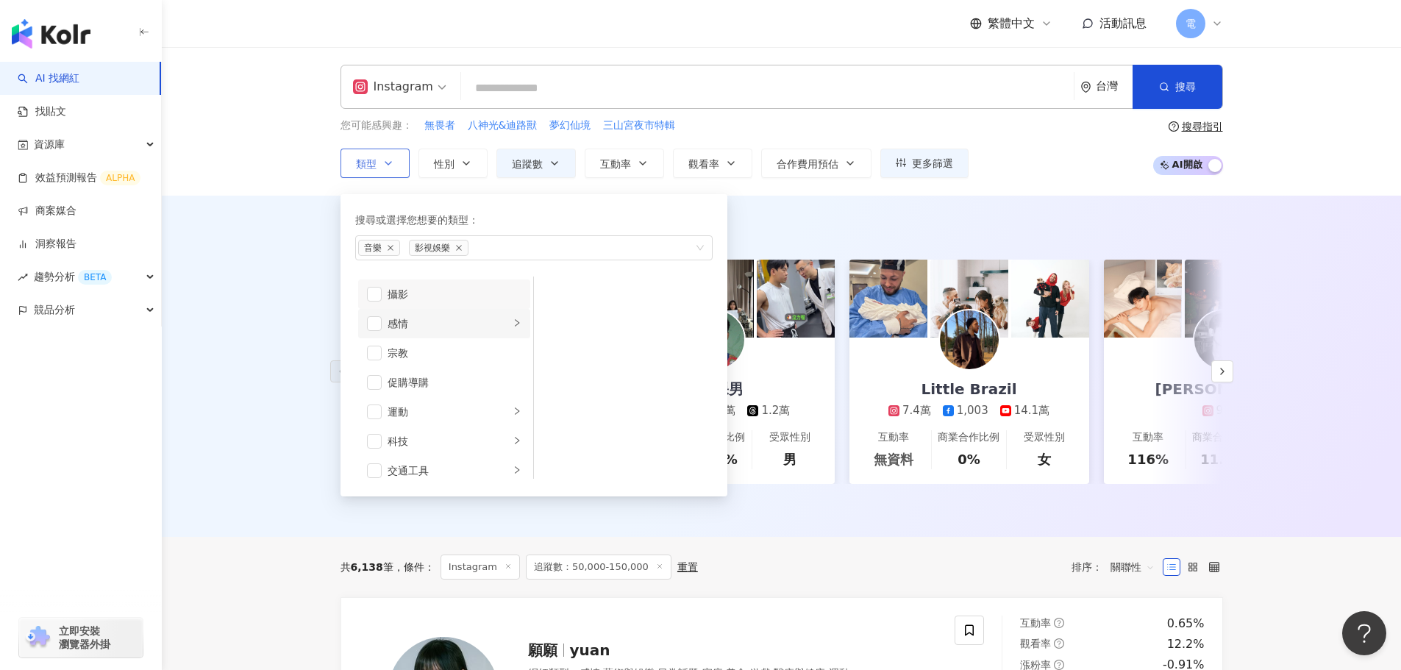
click at [487, 336] on li "感情" at bounding box center [444, 323] width 172 height 29
click at [491, 414] on div "運動" at bounding box center [449, 412] width 122 height 16
click at [482, 443] on div "科技" at bounding box center [449, 441] width 122 height 16
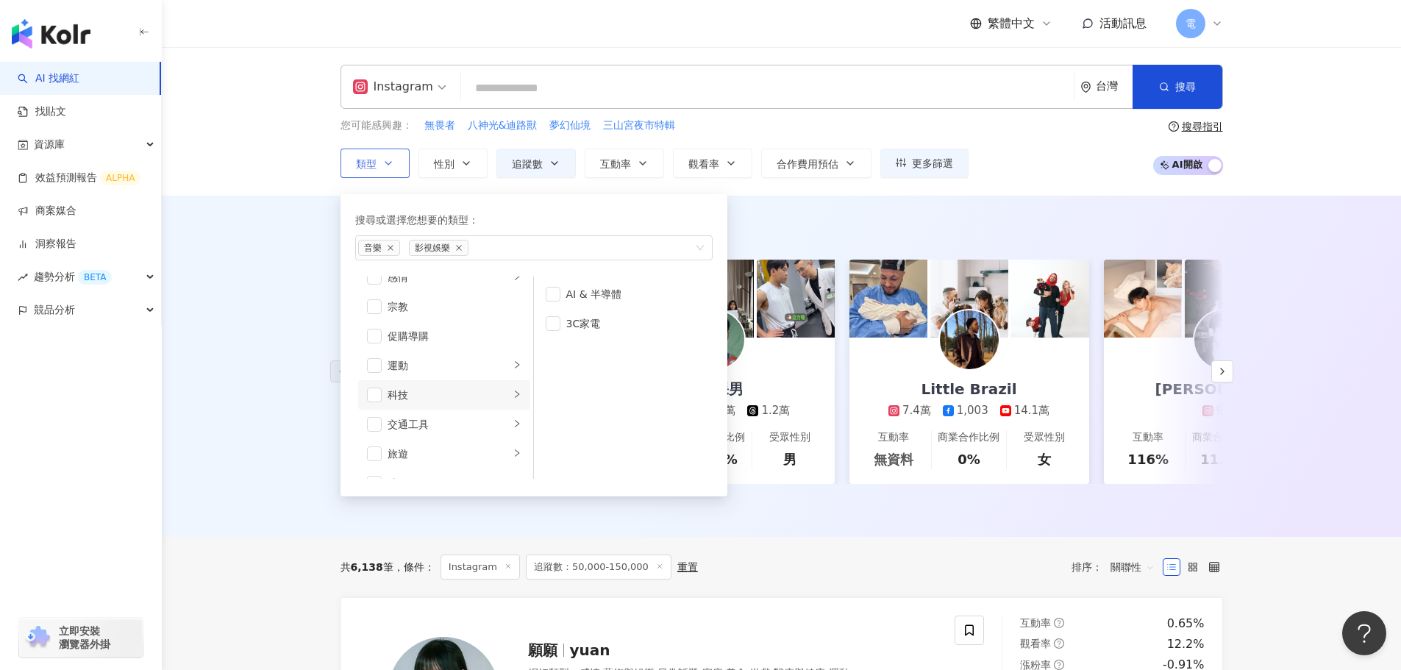
scroll to position [510, 0]
click at [487, 429] on div "旅遊" at bounding box center [449, 432] width 122 height 16
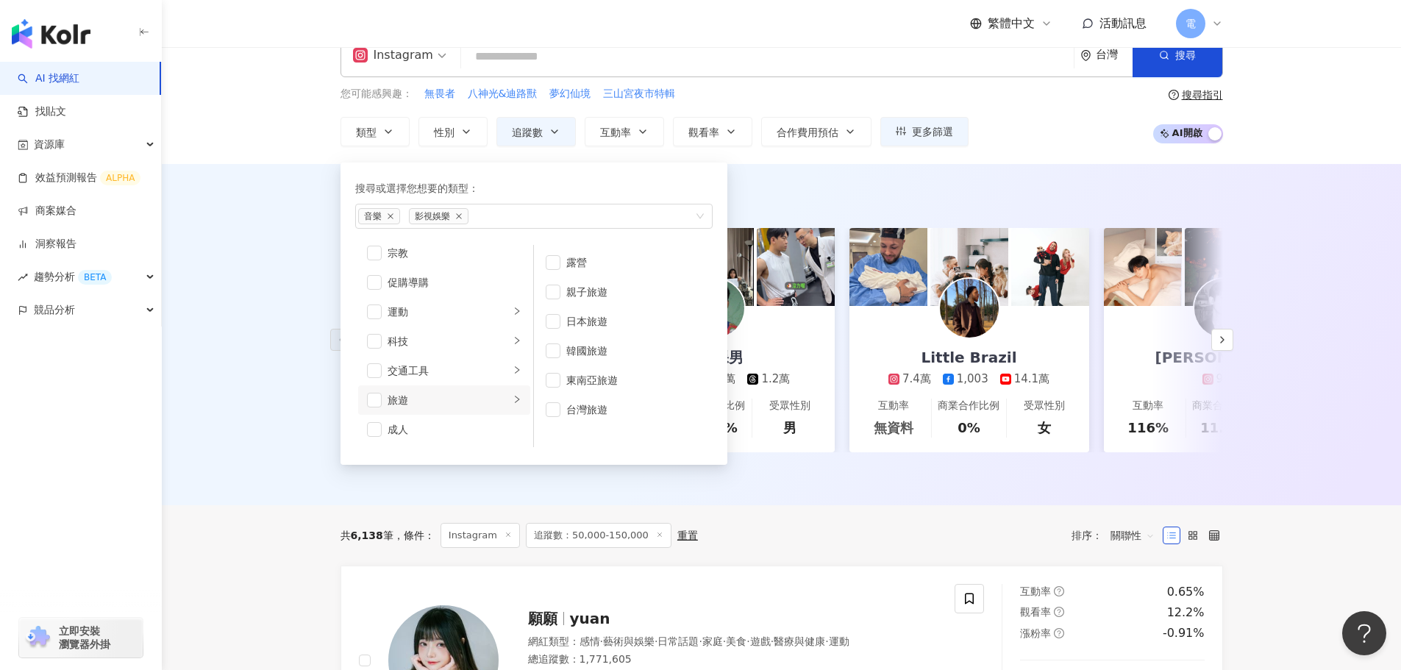
scroll to position [0, 0]
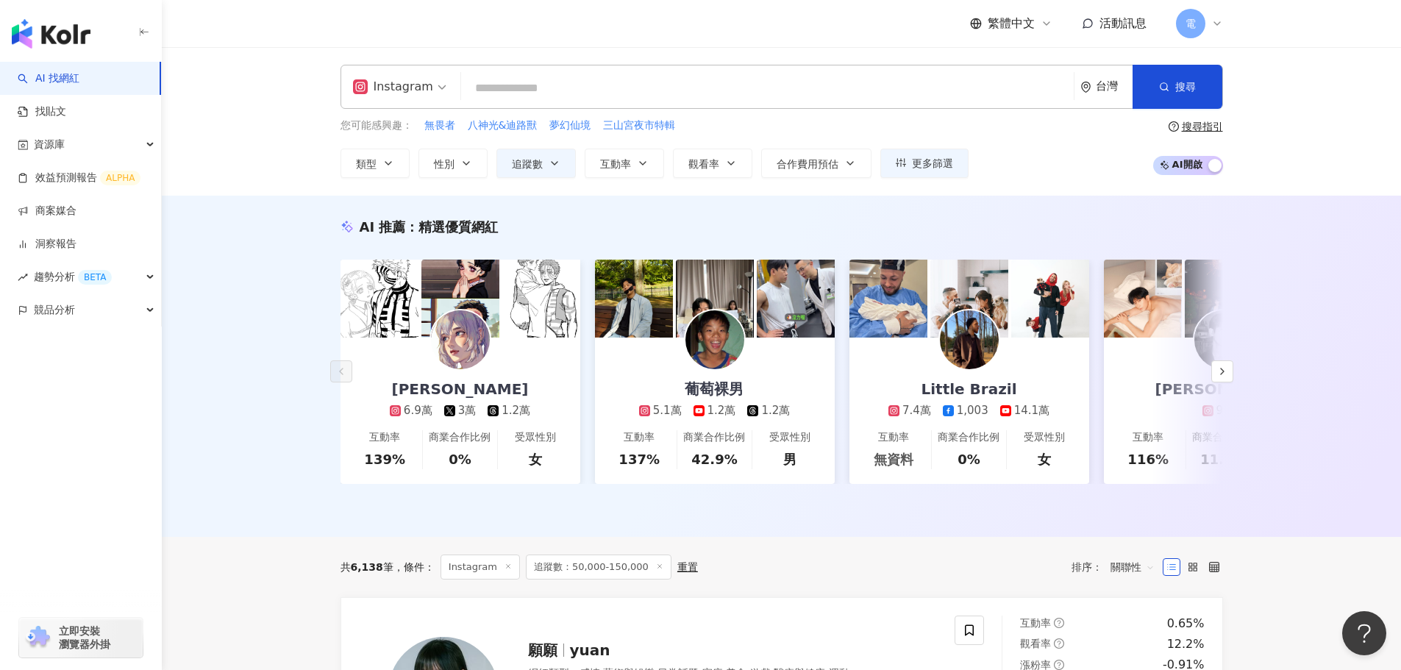
click at [280, 410] on div "AI 推薦 ： 精選優質網紅 李李玉 6.9萬 3萬 1.2萬 互動率 139% 商業合作比例 0% 受眾性別 女 葡萄裸男 5.1萬 1.2萬 1.2萬 互…" at bounding box center [781, 366] width 1239 height 341
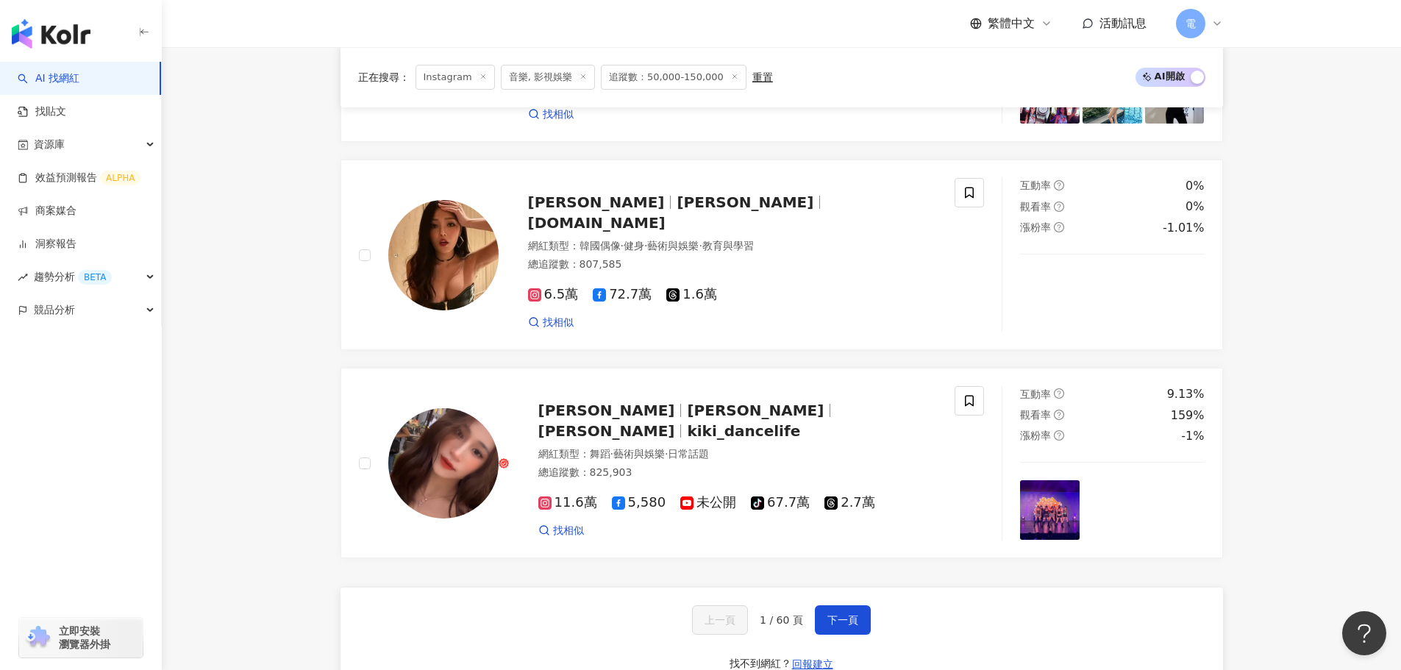
scroll to position [2795, 0]
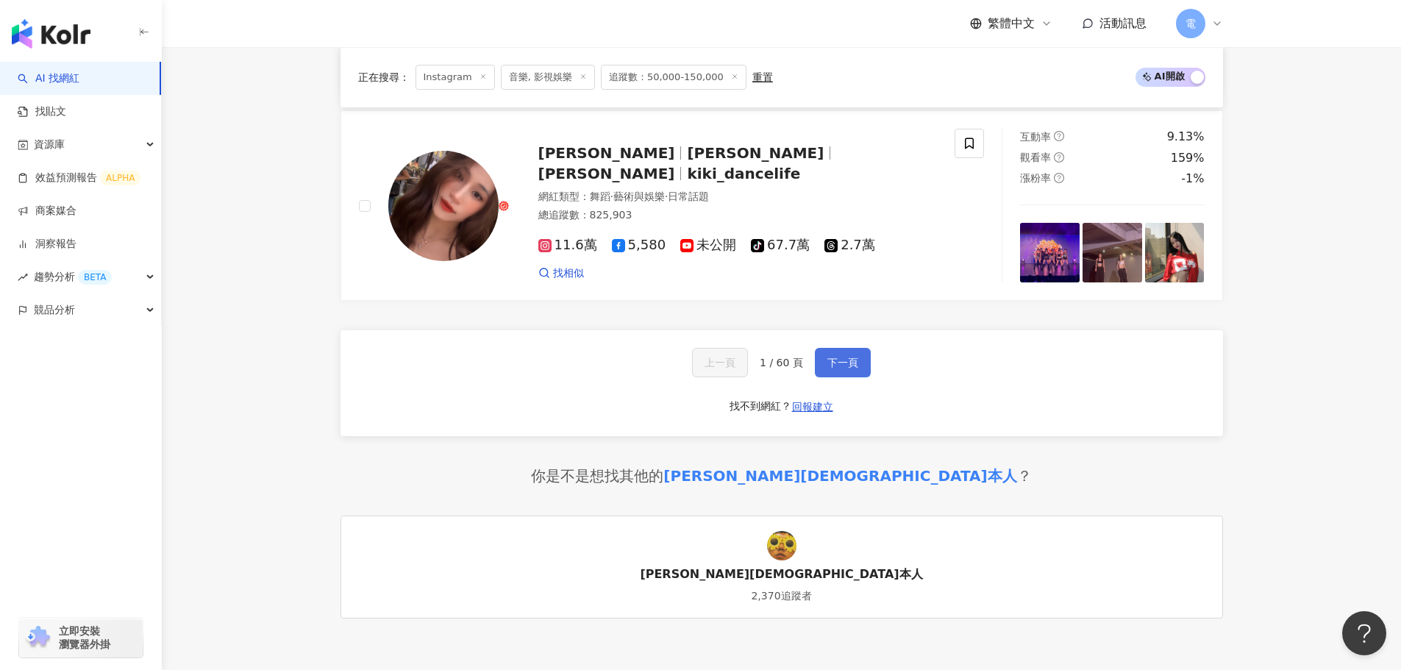
click at [850, 369] on span "下一頁" at bounding box center [843, 363] width 31 height 12
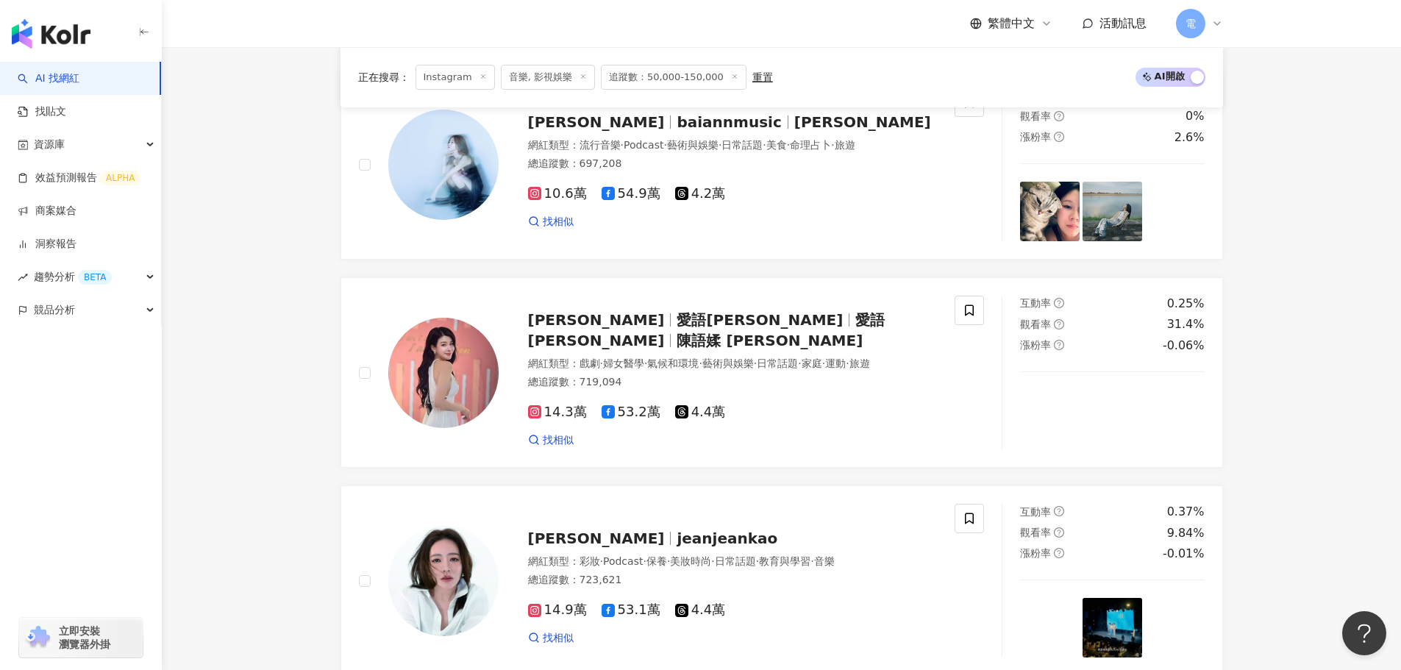
scroll to position [1618, 0]
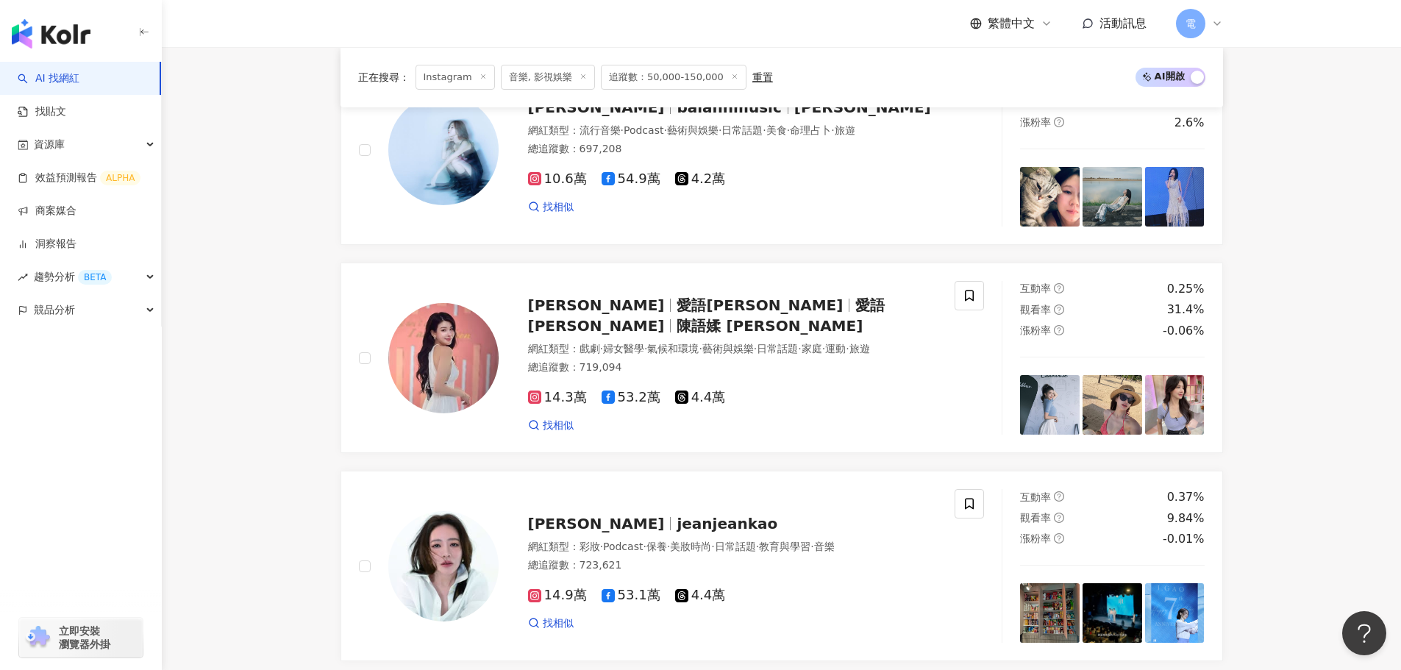
click at [658, 463] on div "TEEPR 推一波 網紅類型 ： 韓國偶像 · 戲劇 · 流行音樂 · 3C家電 · 藝術與娛樂 · 日常話題 · 音樂 · 交通工具 總追蹤數 ： 940,…" at bounding box center [782, 245] width 883 height 2497
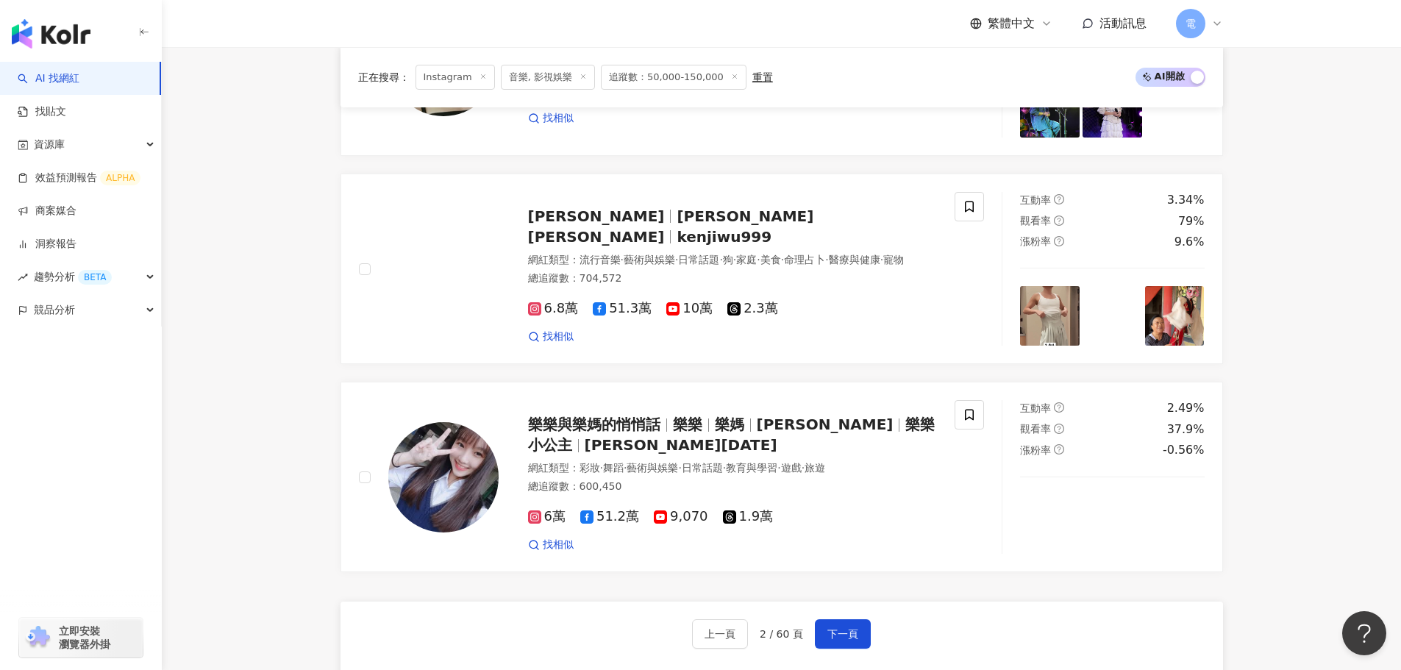
scroll to position [2575, 0]
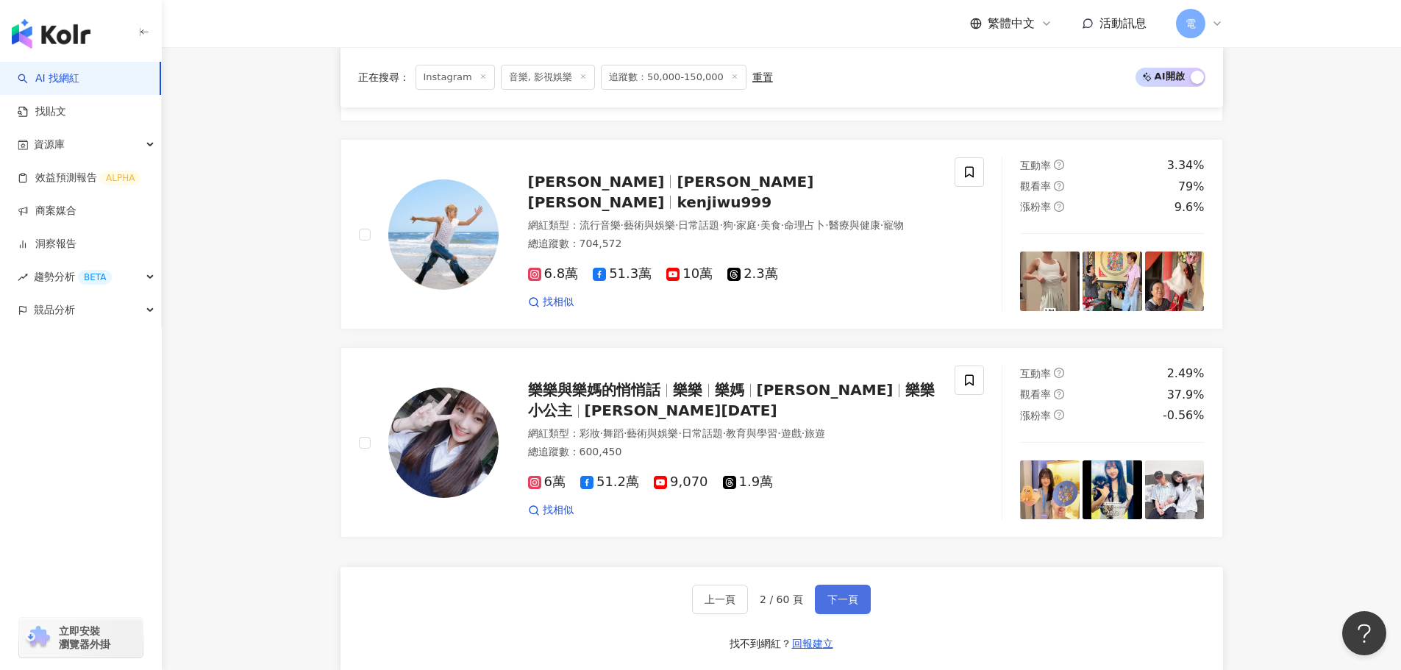
click at [864, 585] on button "下一頁" at bounding box center [843, 599] width 56 height 29
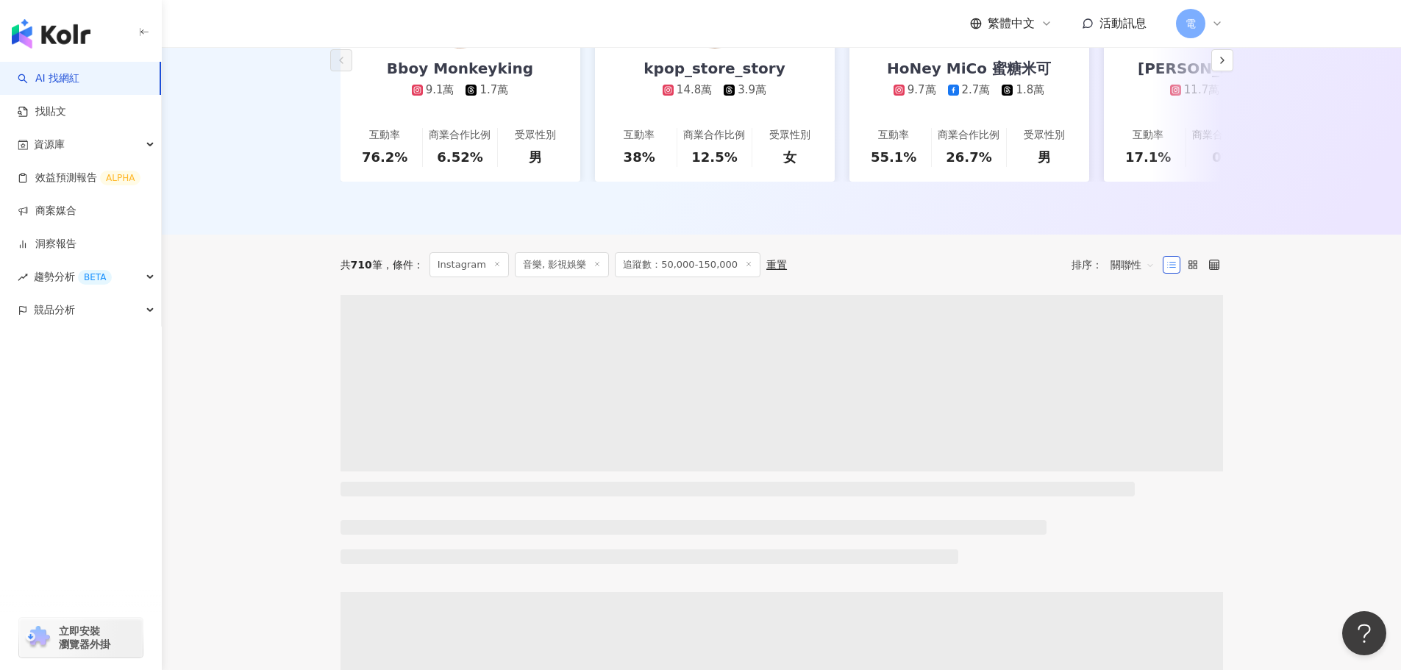
scroll to position [380, 0]
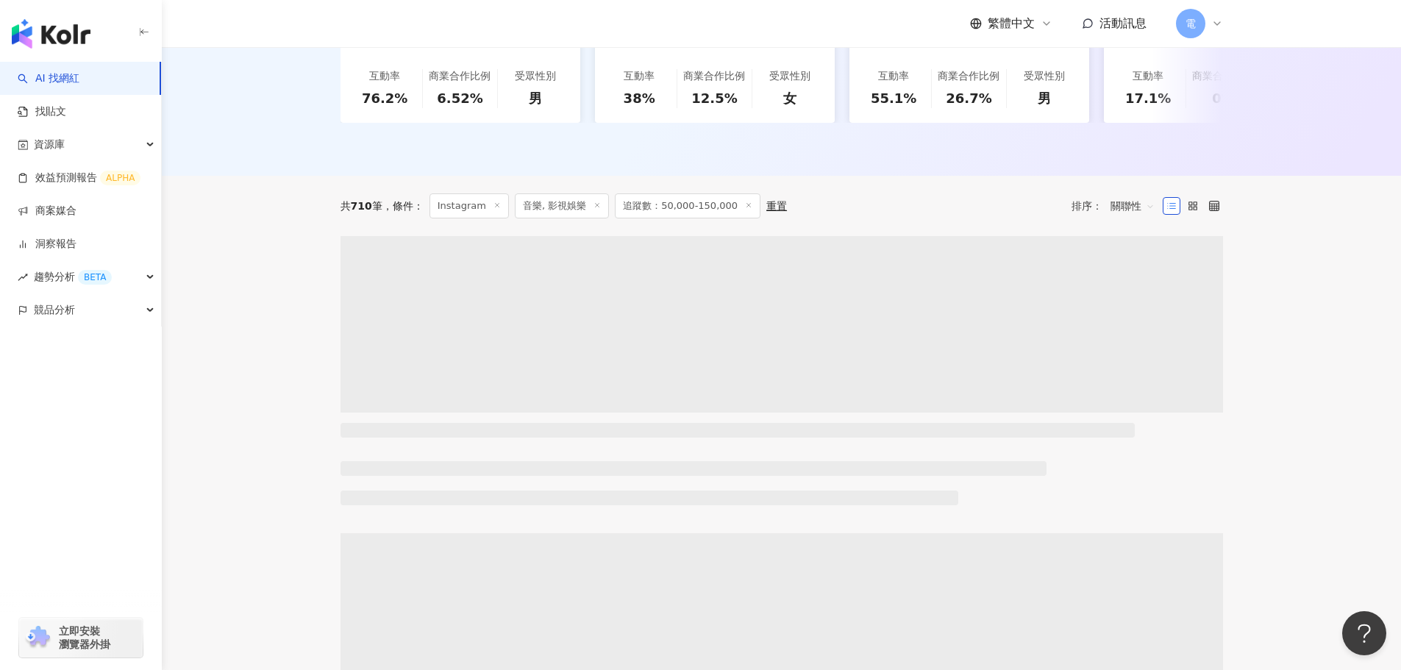
click at [390, 212] on span "條件 ：" at bounding box center [403, 206] width 41 height 12
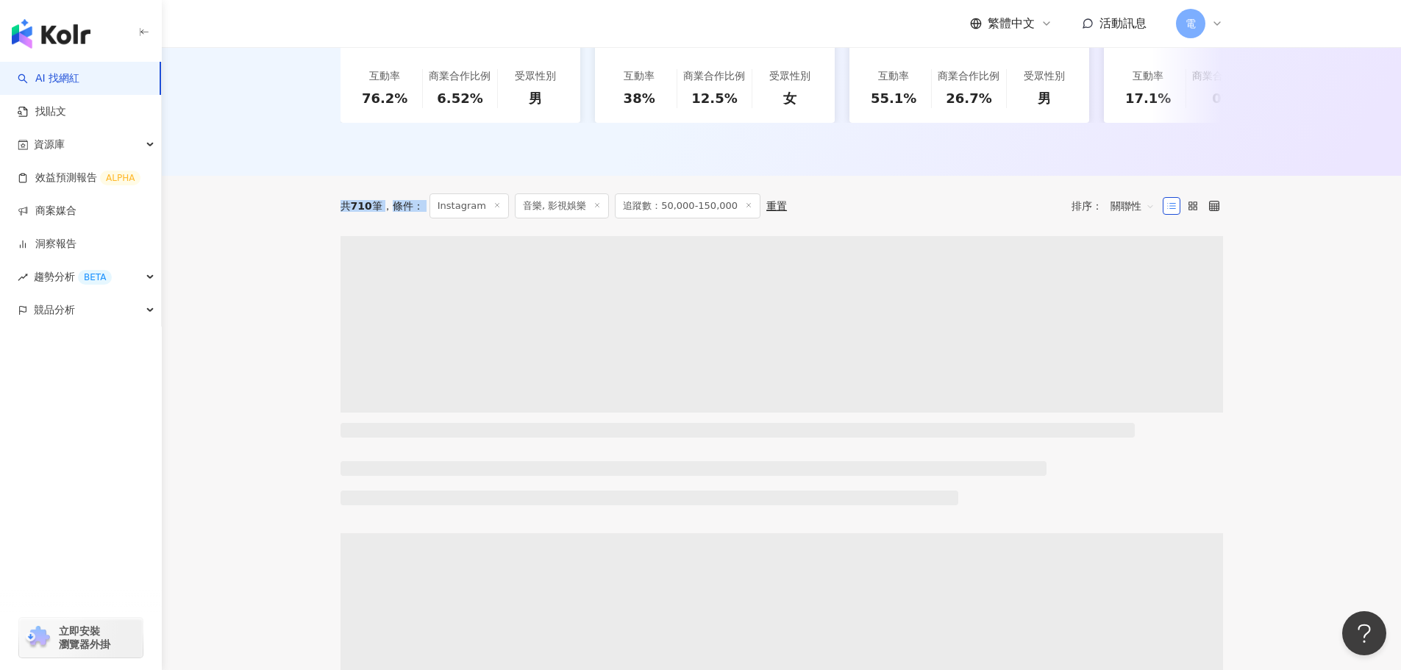
drag, startPoint x: 390, startPoint y: 216, endPoint x: 326, endPoint y: 213, distance: 64.0
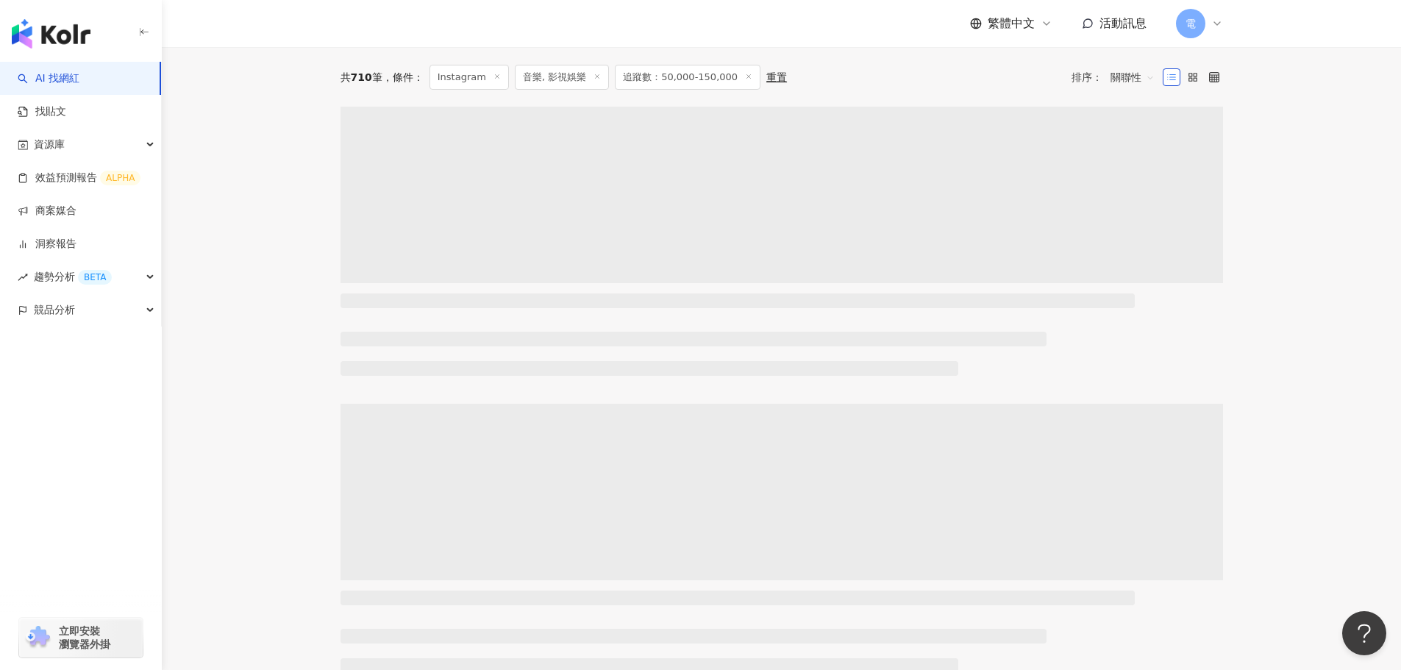
scroll to position [232, 0]
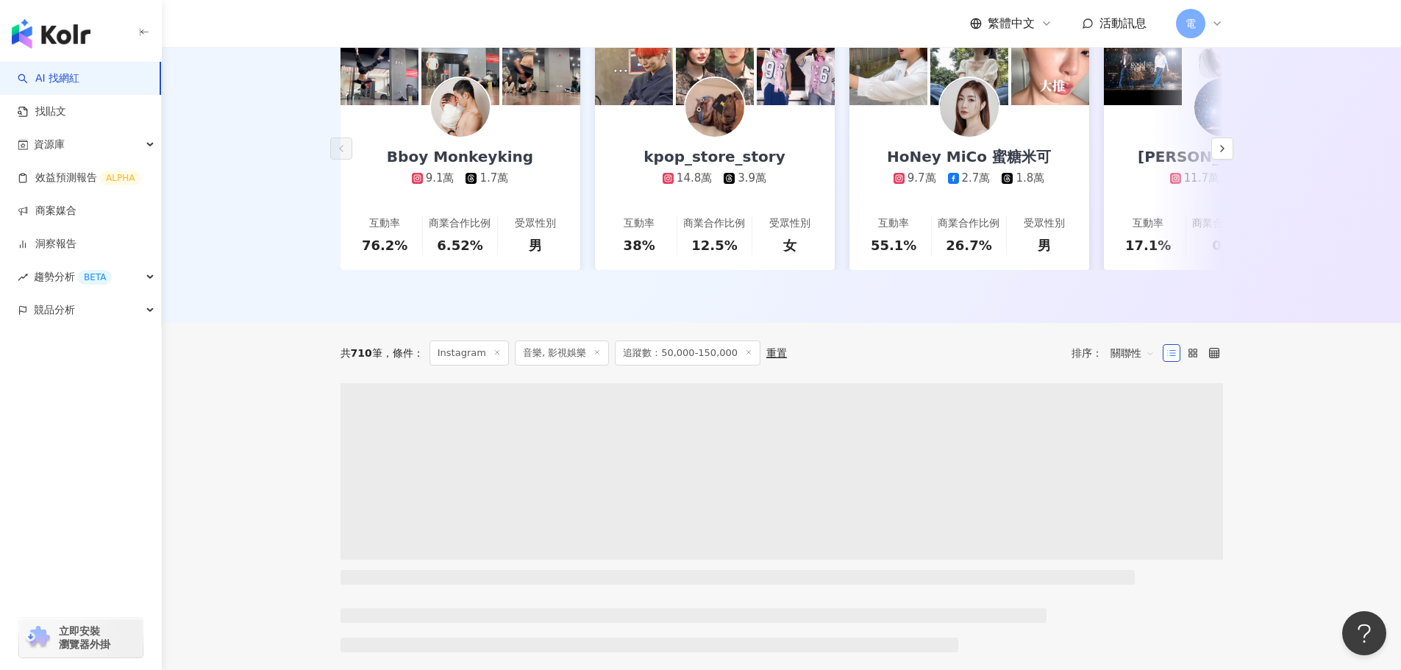
click at [243, 323] on div "AI 推薦 ： 精選優質網紅 Bboy Monkeyking 9.1萬 1.7萬 互動率 76.2% 商業合作比例 6.52% 受眾性別 男 kpop_sto…" at bounding box center [781, 143] width 1239 height 360
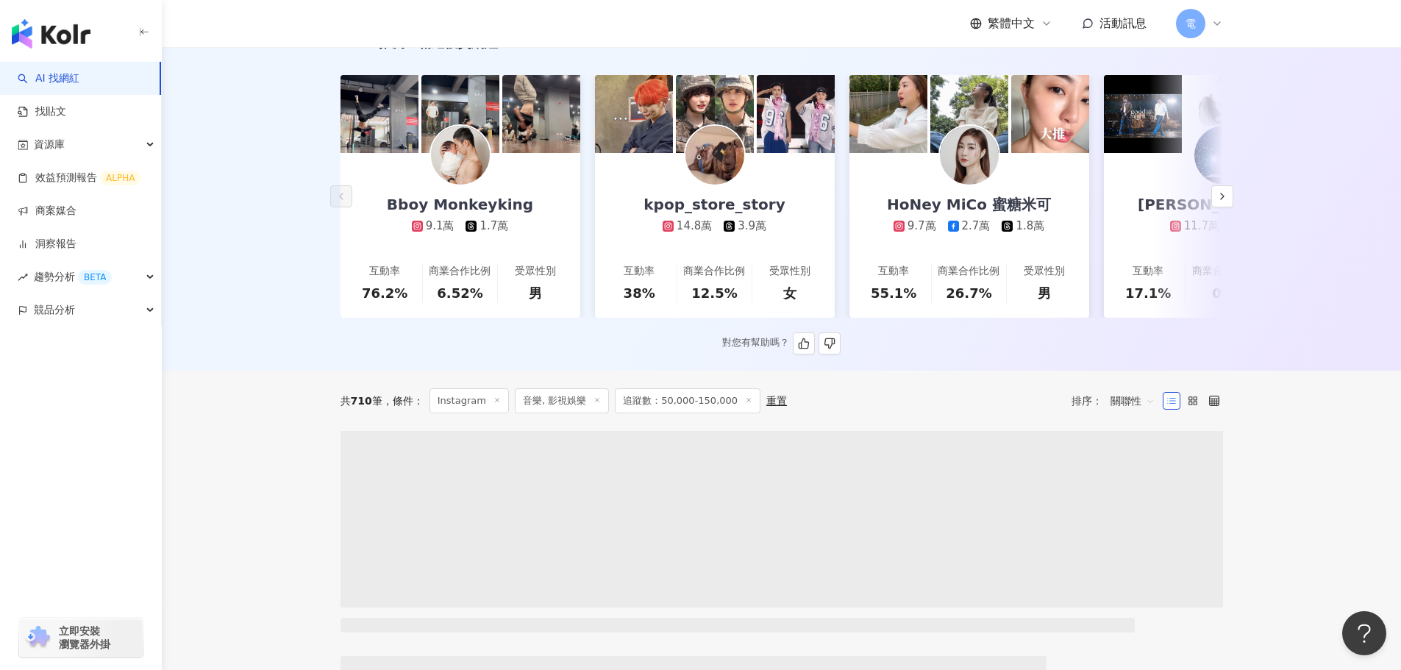
scroll to position [159, 0]
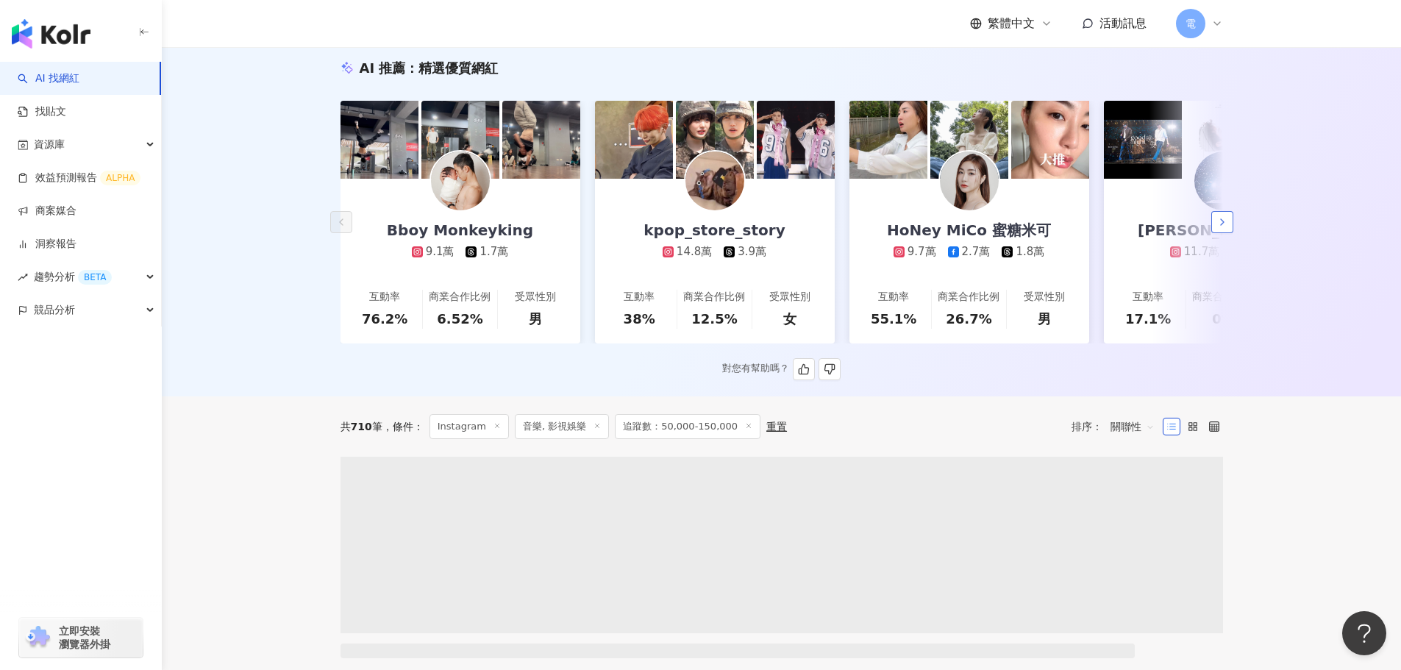
click at [1219, 222] on icon "button" at bounding box center [1223, 222] width 12 height 12
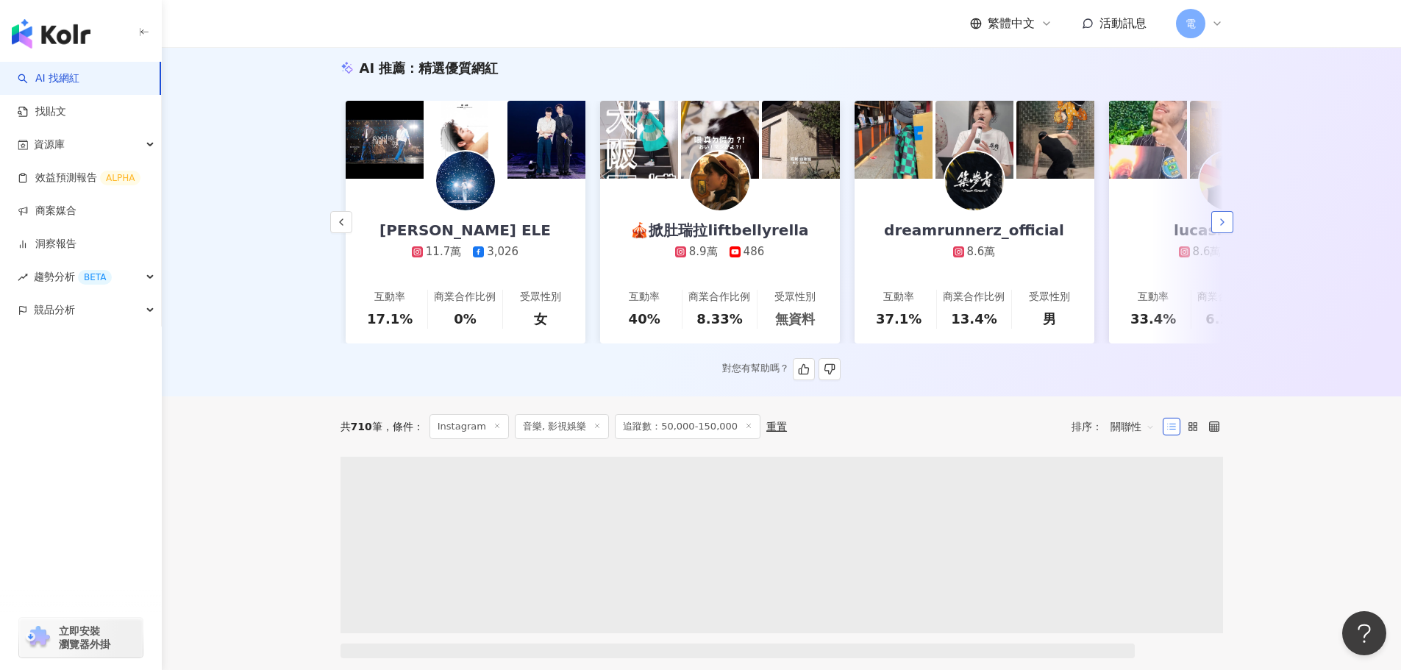
scroll to position [0, 764]
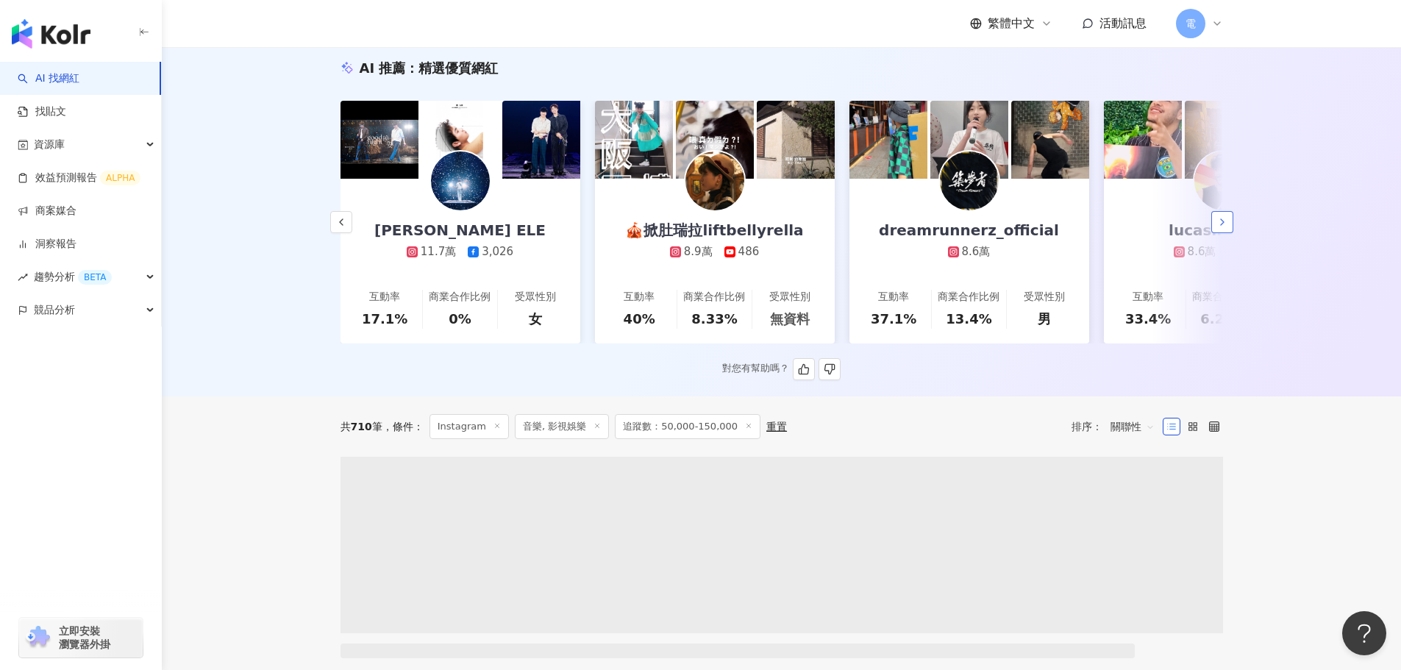
click at [1219, 222] on icon "button" at bounding box center [1223, 222] width 12 height 12
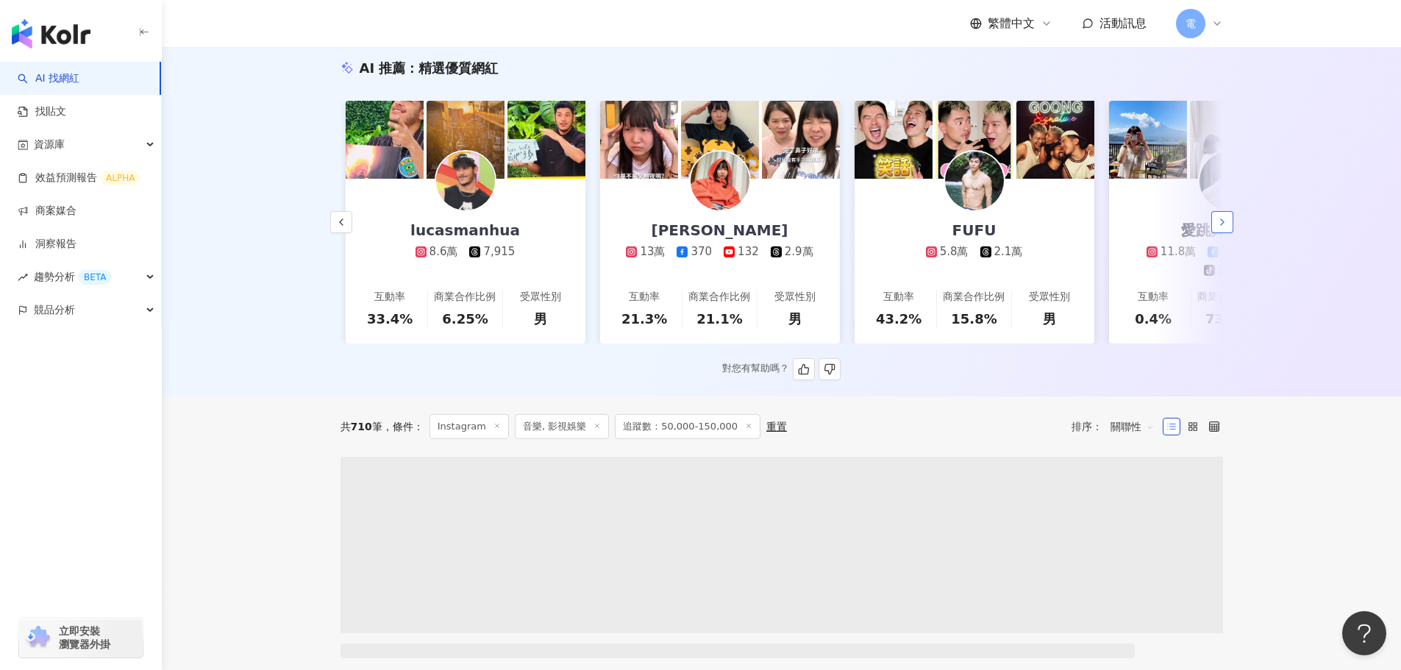
scroll to position [0, 1527]
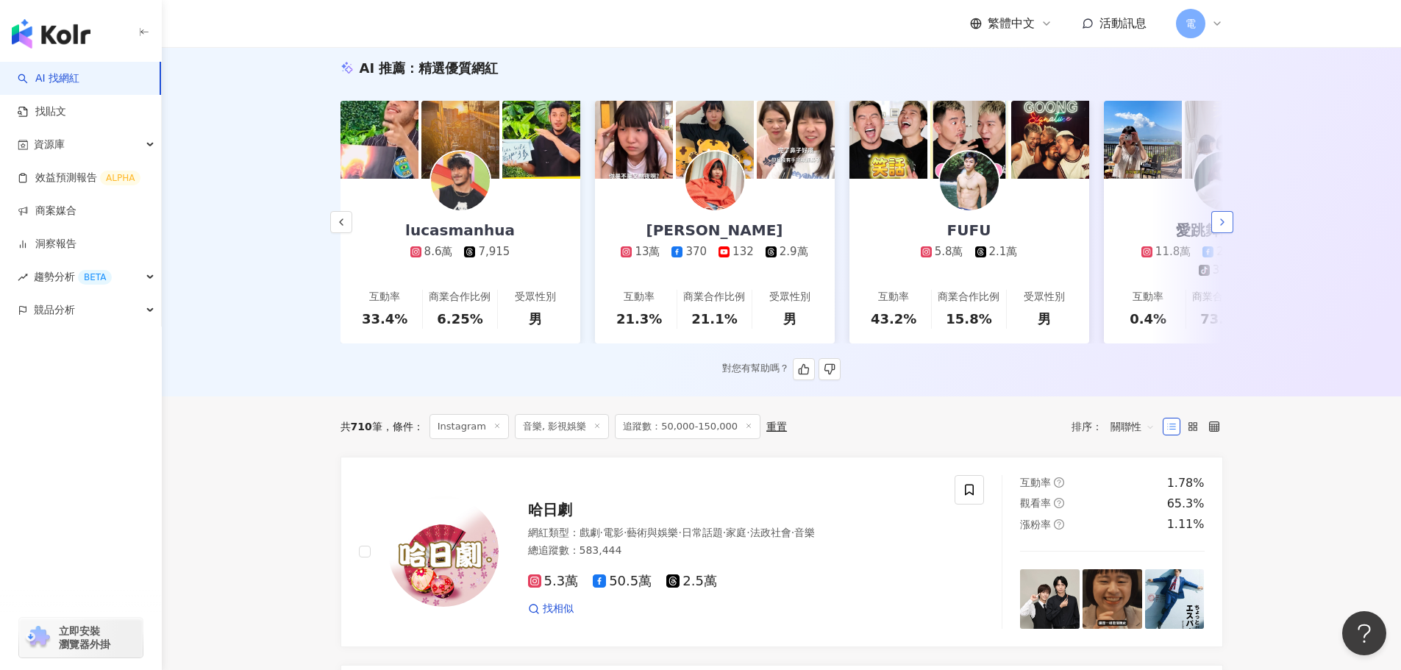
click at [1218, 233] on button "button" at bounding box center [1223, 222] width 22 height 22
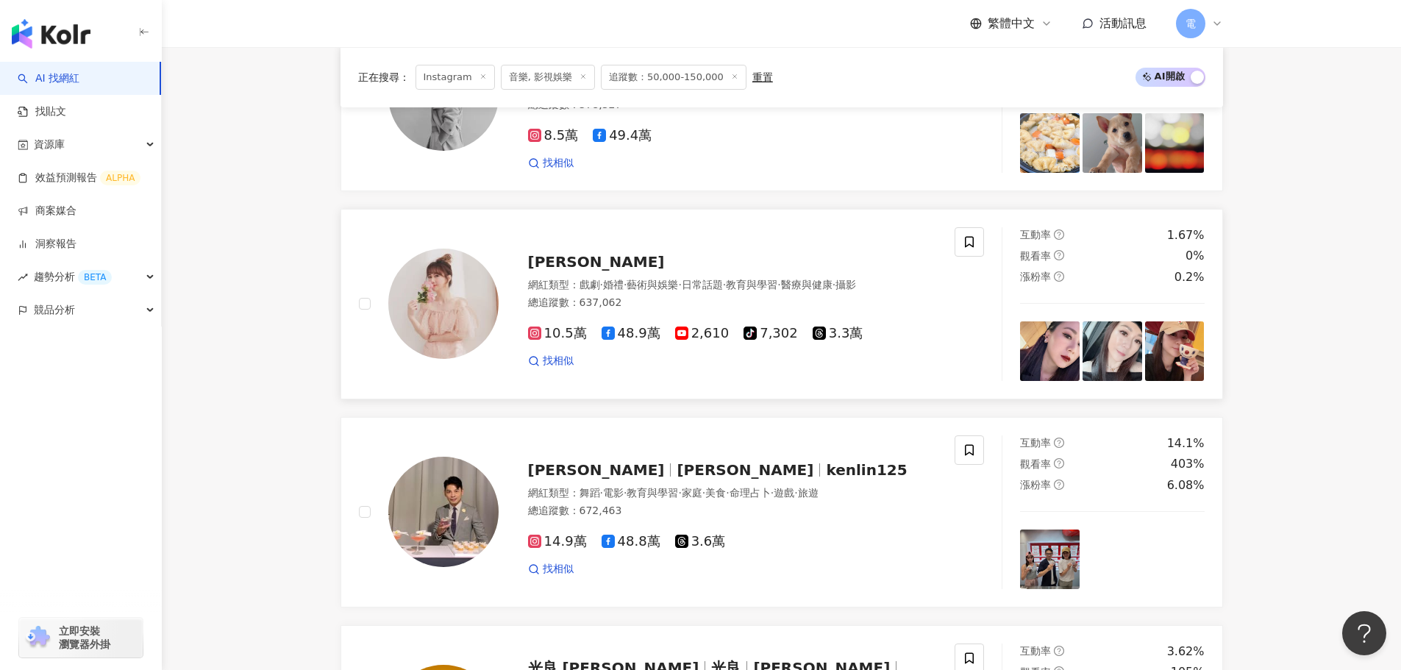
scroll to position [894, 0]
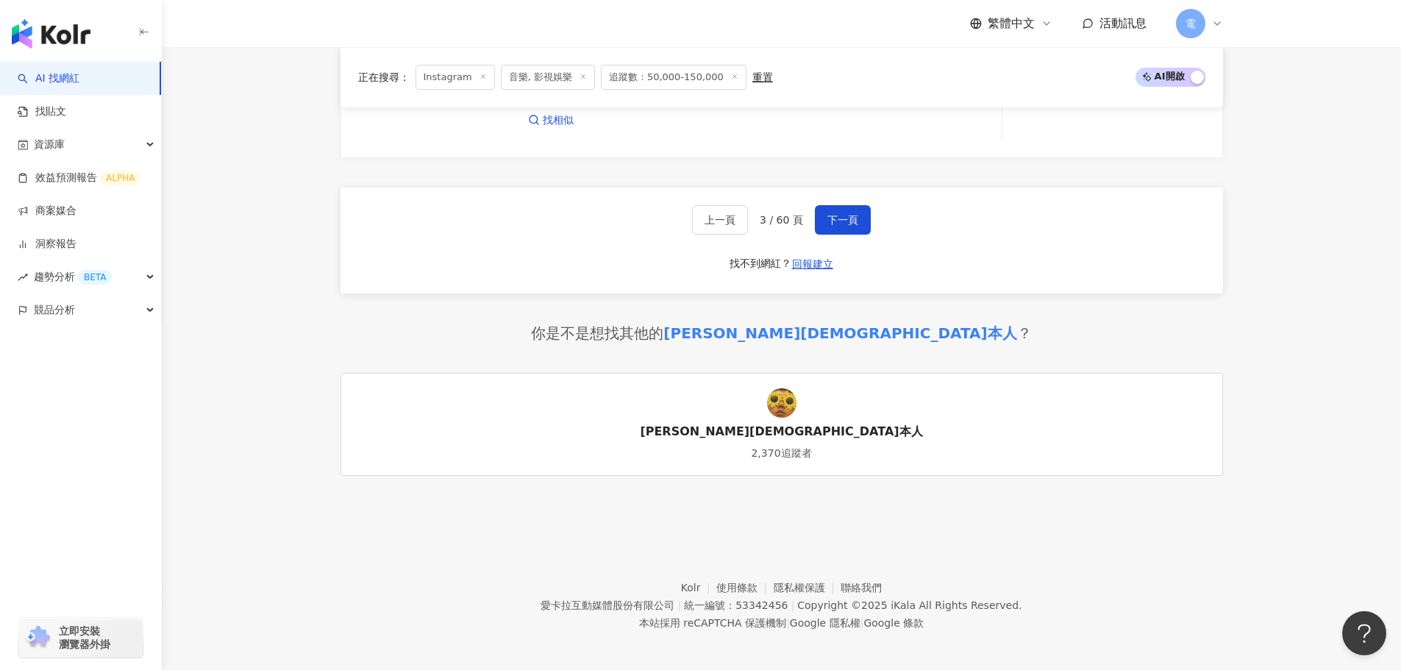
scroll to position [2954, 0]
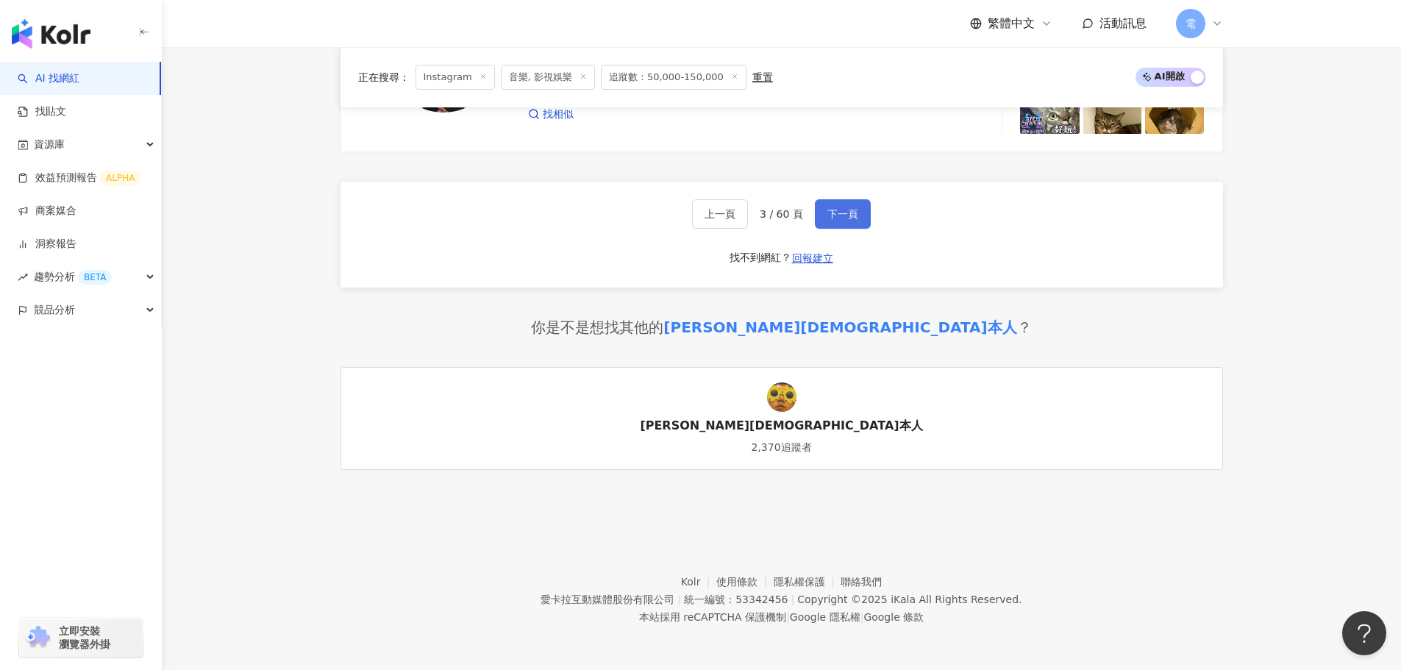
click at [859, 228] on button "下一頁" at bounding box center [843, 213] width 56 height 29
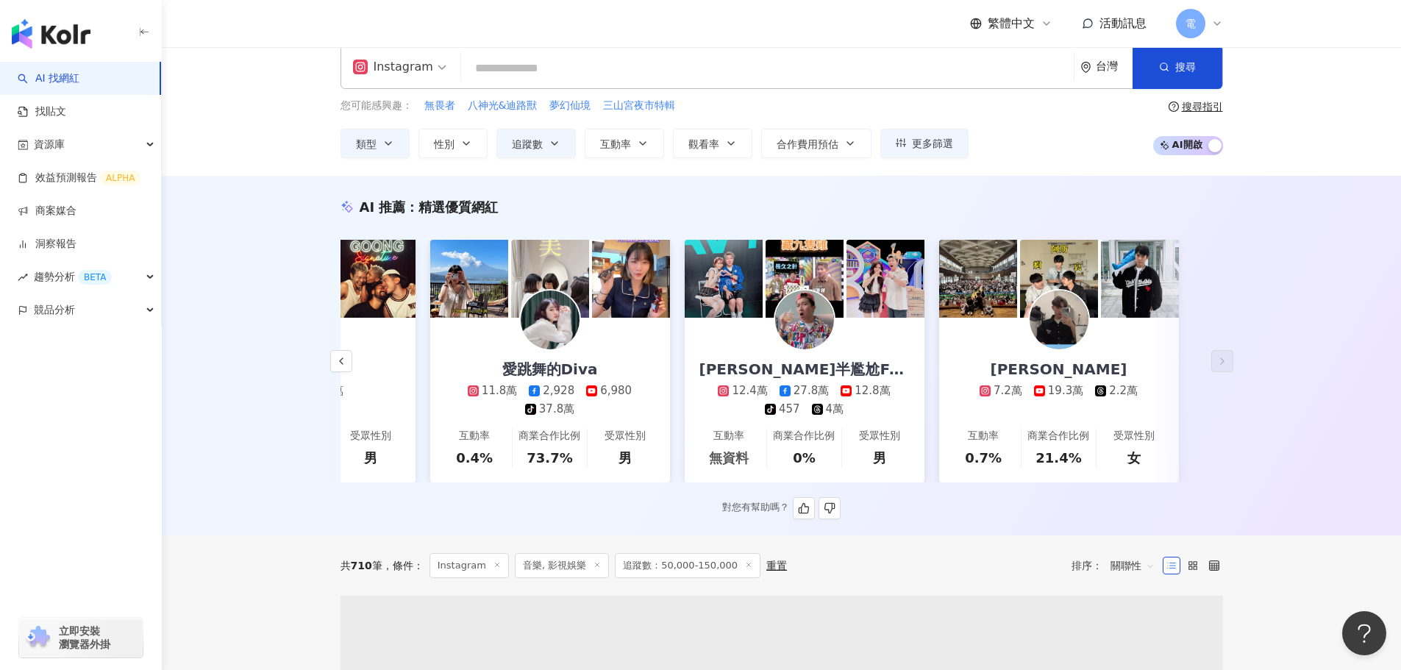
scroll to position [0, 0]
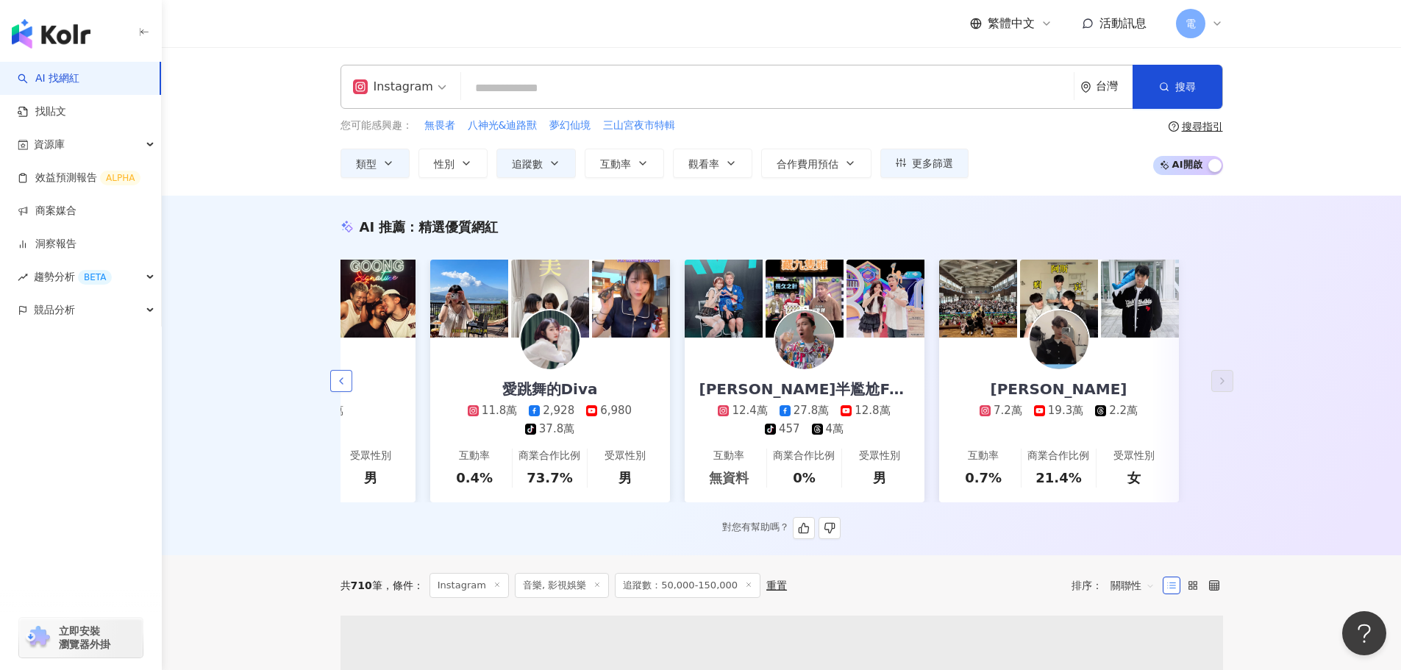
click at [346, 382] on icon "button" at bounding box center [341, 381] width 12 height 12
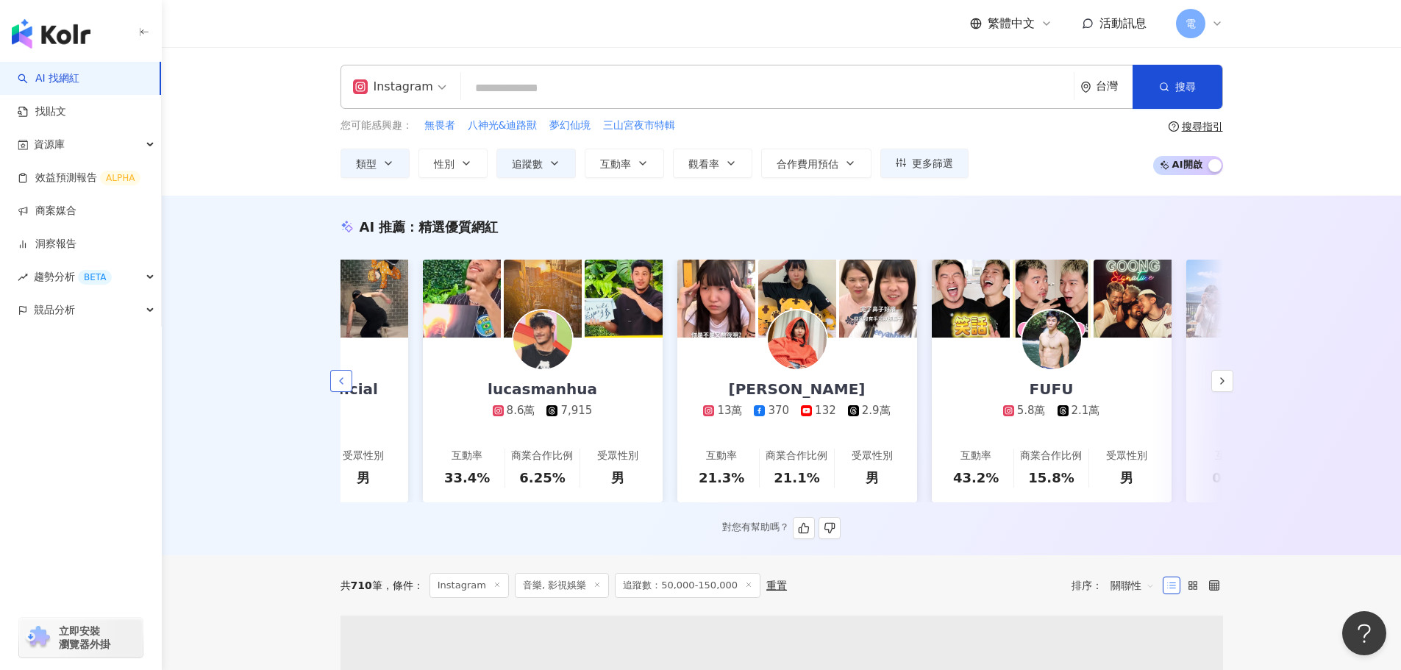
scroll to position [0, 1437]
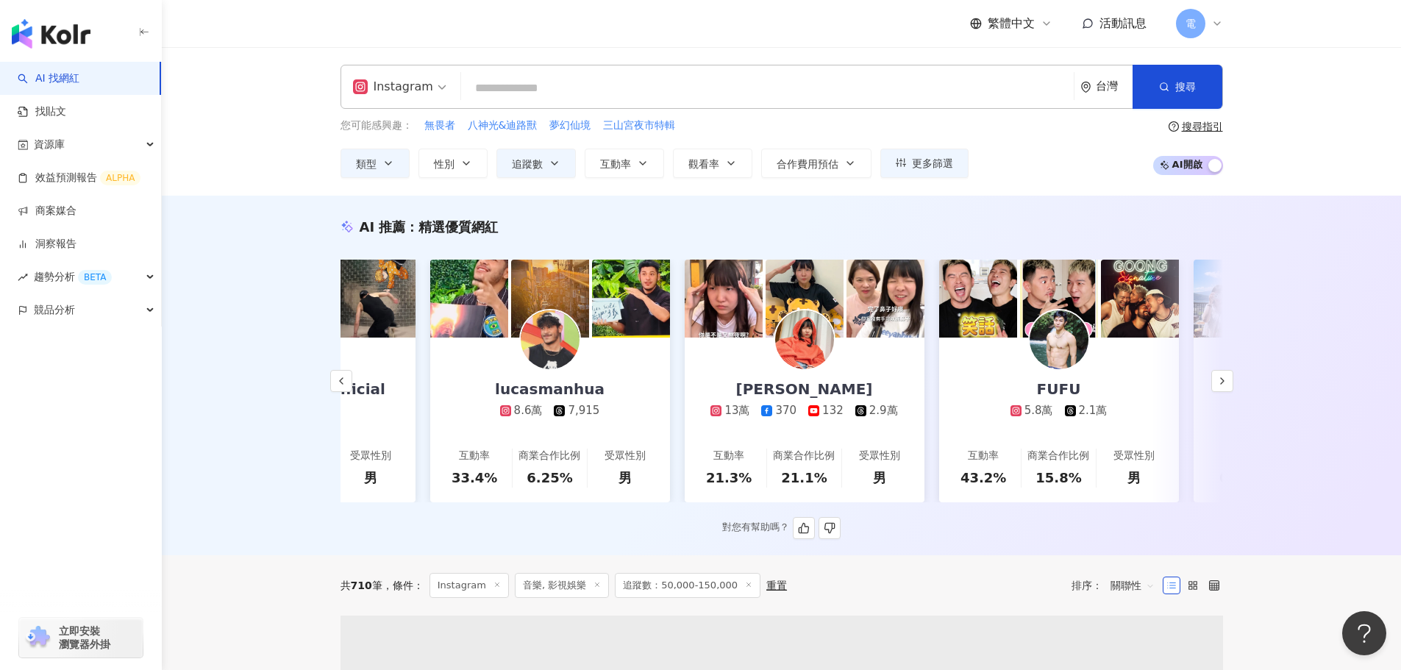
click at [794, 383] on div "U娜 Yoona" at bounding box center [805, 389] width 166 height 21
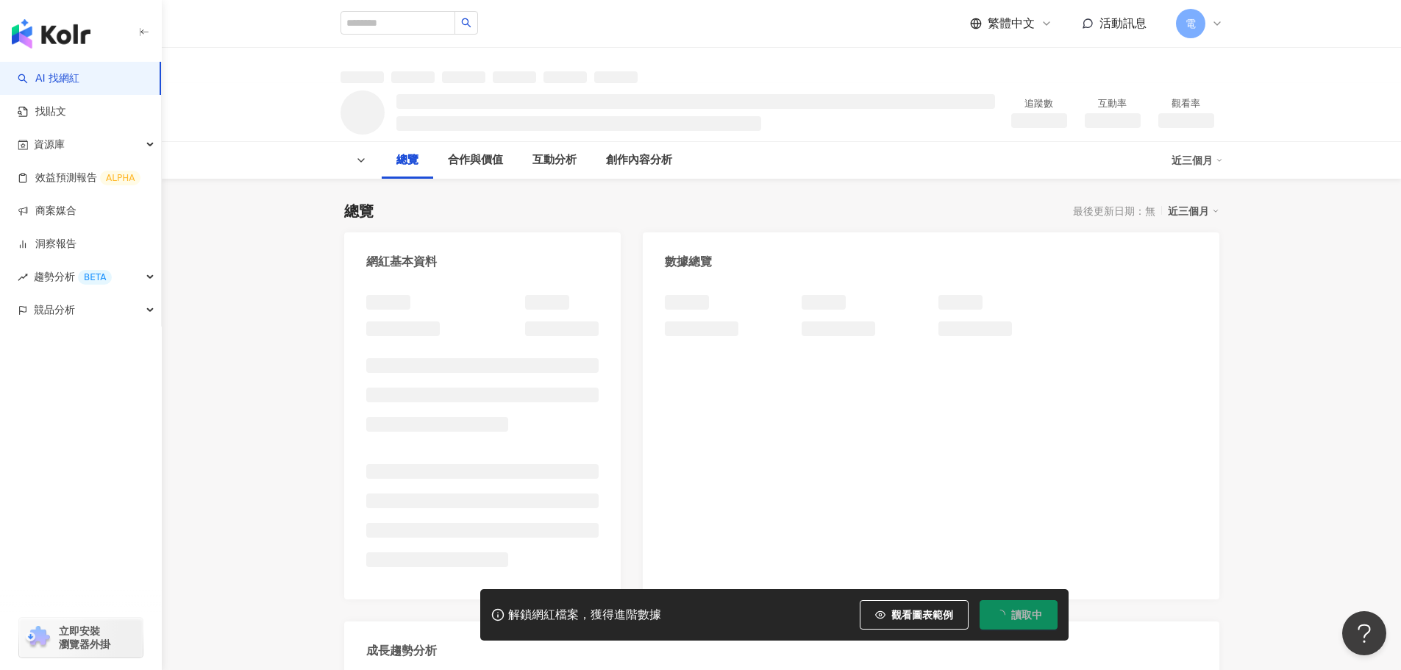
click at [57, 32] on img "button" at bounding box center [51, 33] width 79 height 29
